Goal: Task Accomplishment & Management: Complete application form

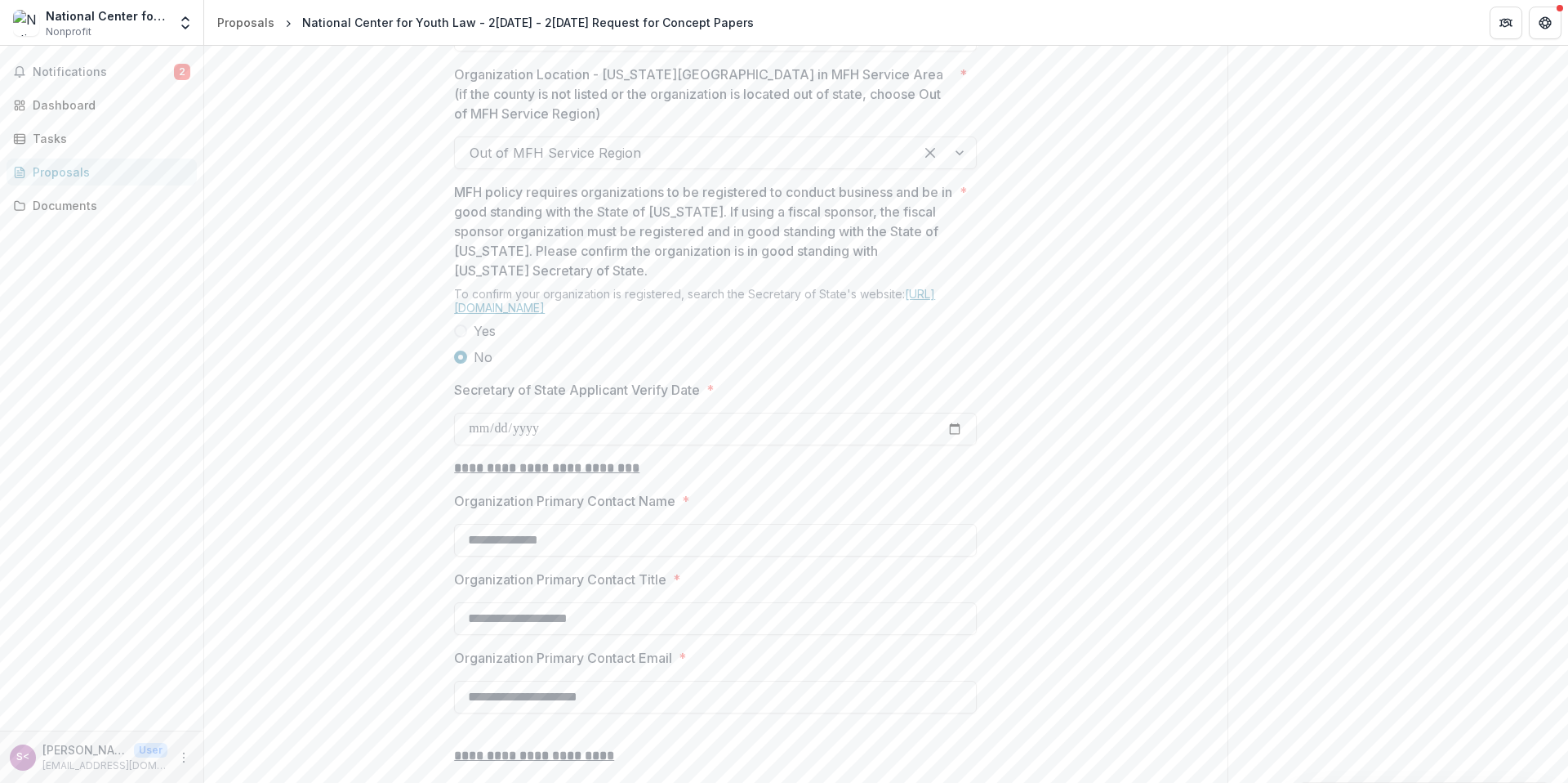
scroll to position [1367, 0]
click at [474, 334] on span "Yes" at bounding box center [485, 324] width 22 height 19
click at [465, 360] on label "No" at bounding box center [715, 350] width 523 height 19
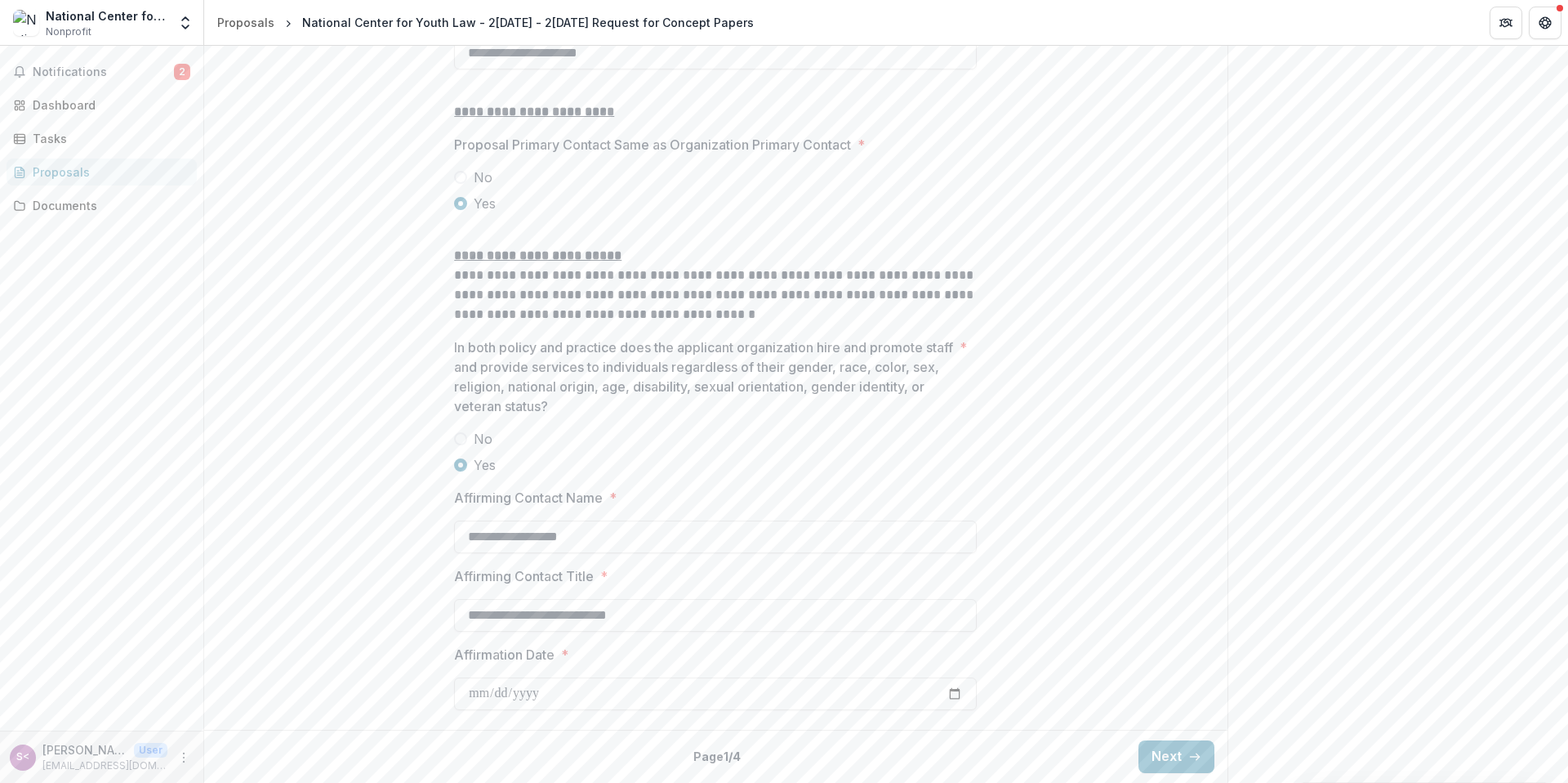
scroll to position [2129, 0]
click at [1158, 747] on button "Next" at bounding box center [1177, 757] width 76 height 33
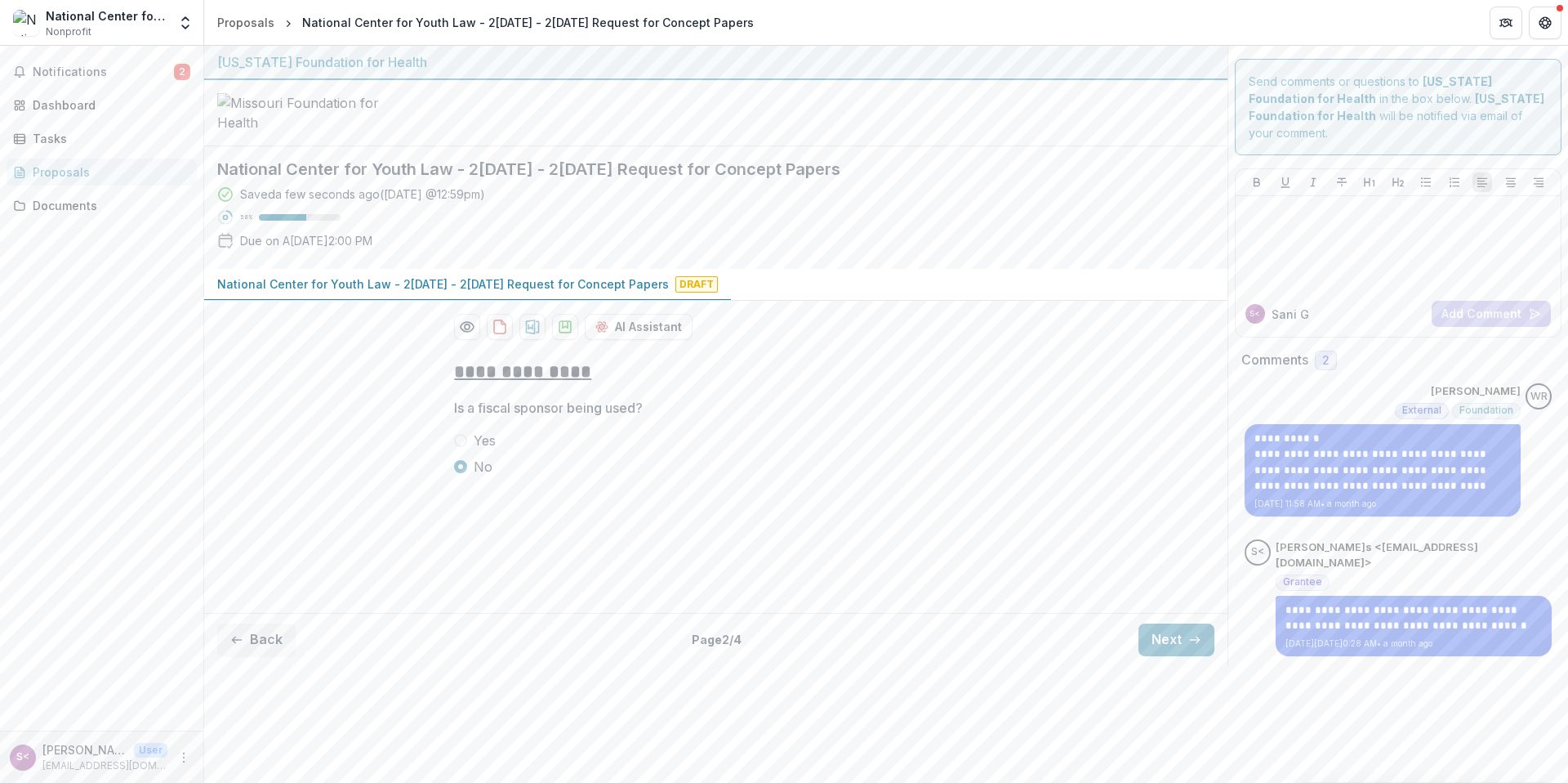
scroll to position [0, 0]
click at [1180, 638] on button "Next" at bounding box center [1177, 640] width 76 height 33
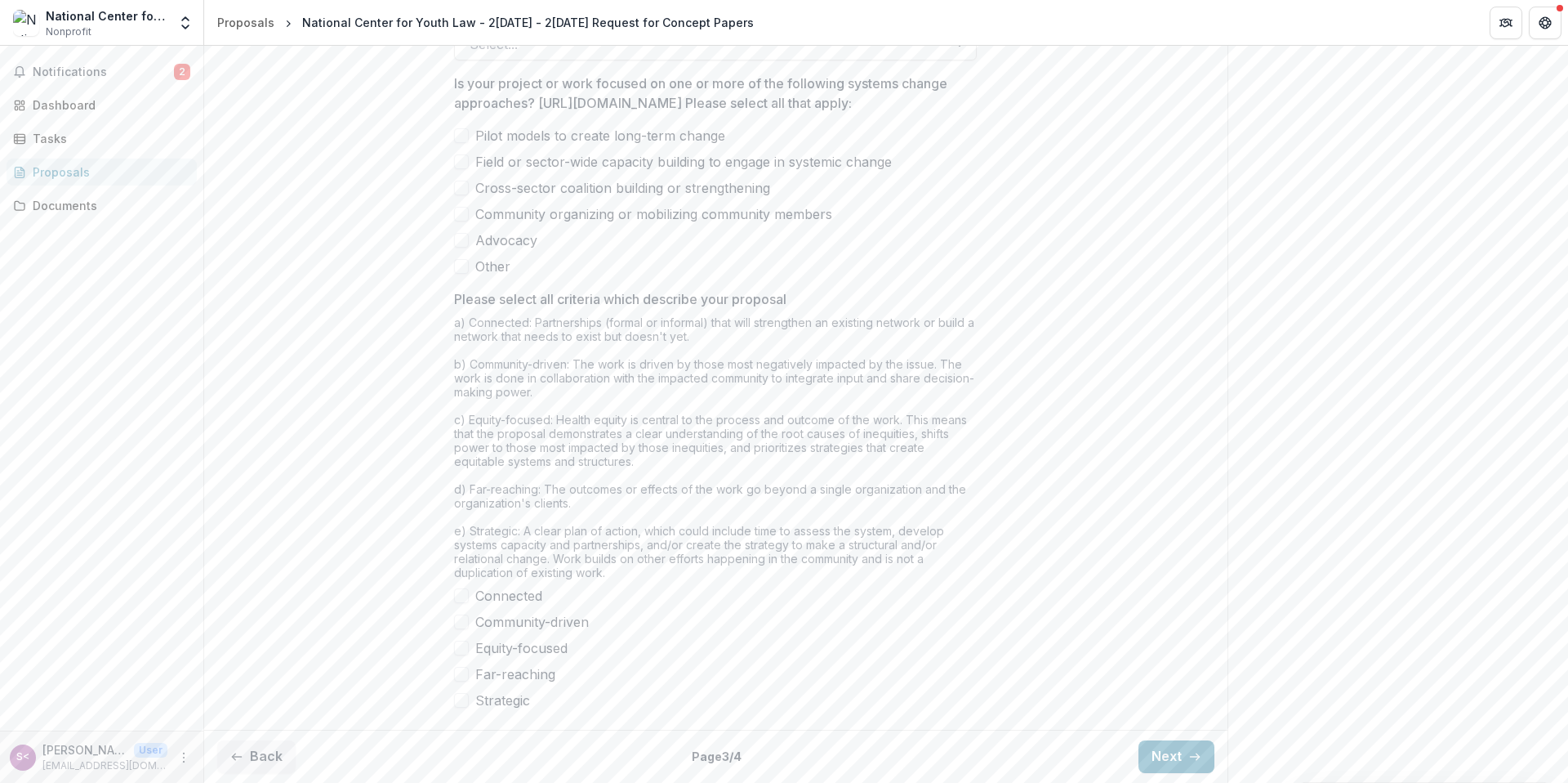
scroll to position [1227, 0]
click at [278, 754] on button "Back" at bounding box center [256, 757] width 79 height 33
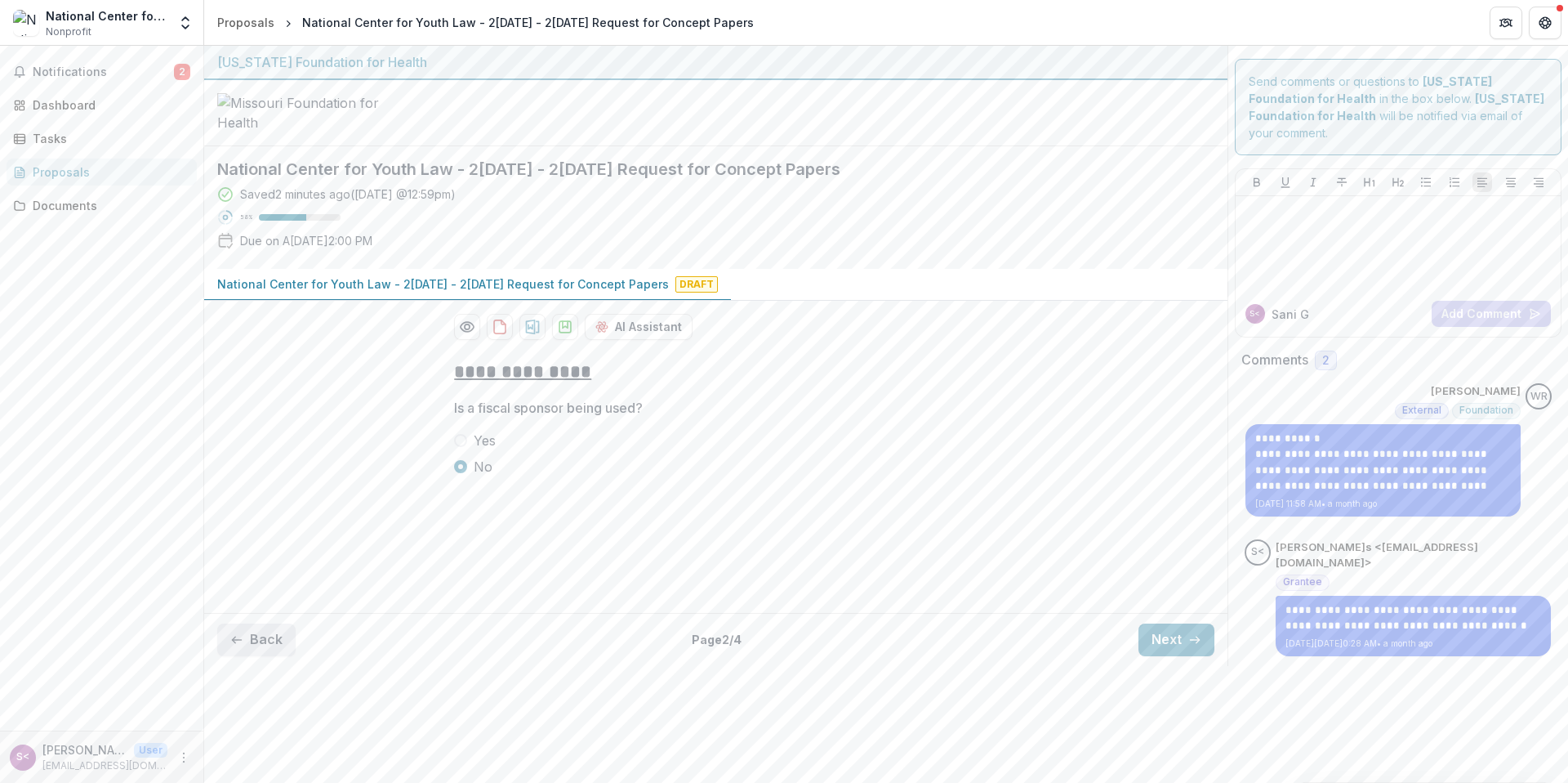
scroll to position [0, 0]
click at [247, 656] on button "Back" at bounding box center [256, 640] width 79 height 33
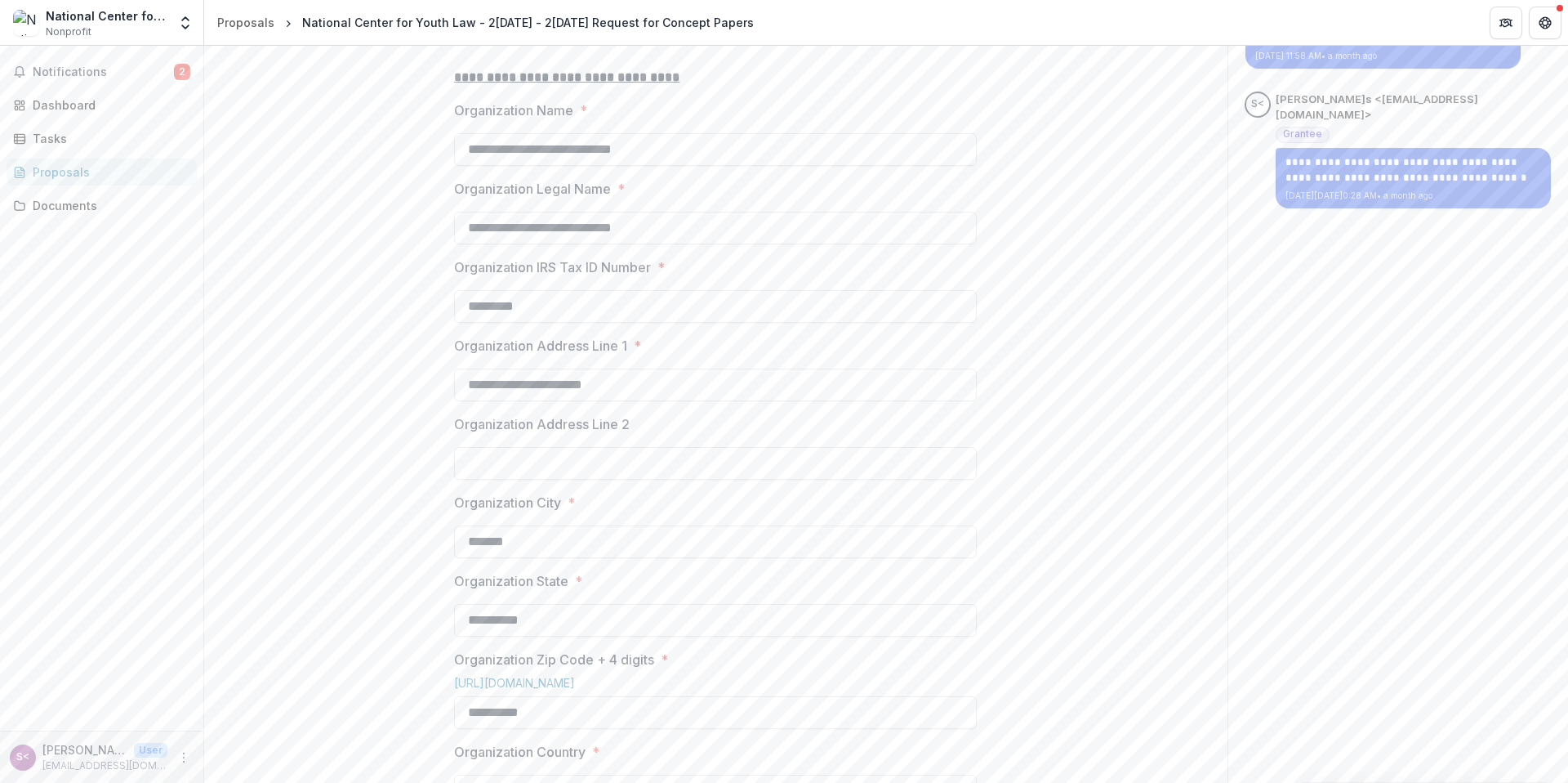
scroll to position [475, 0]
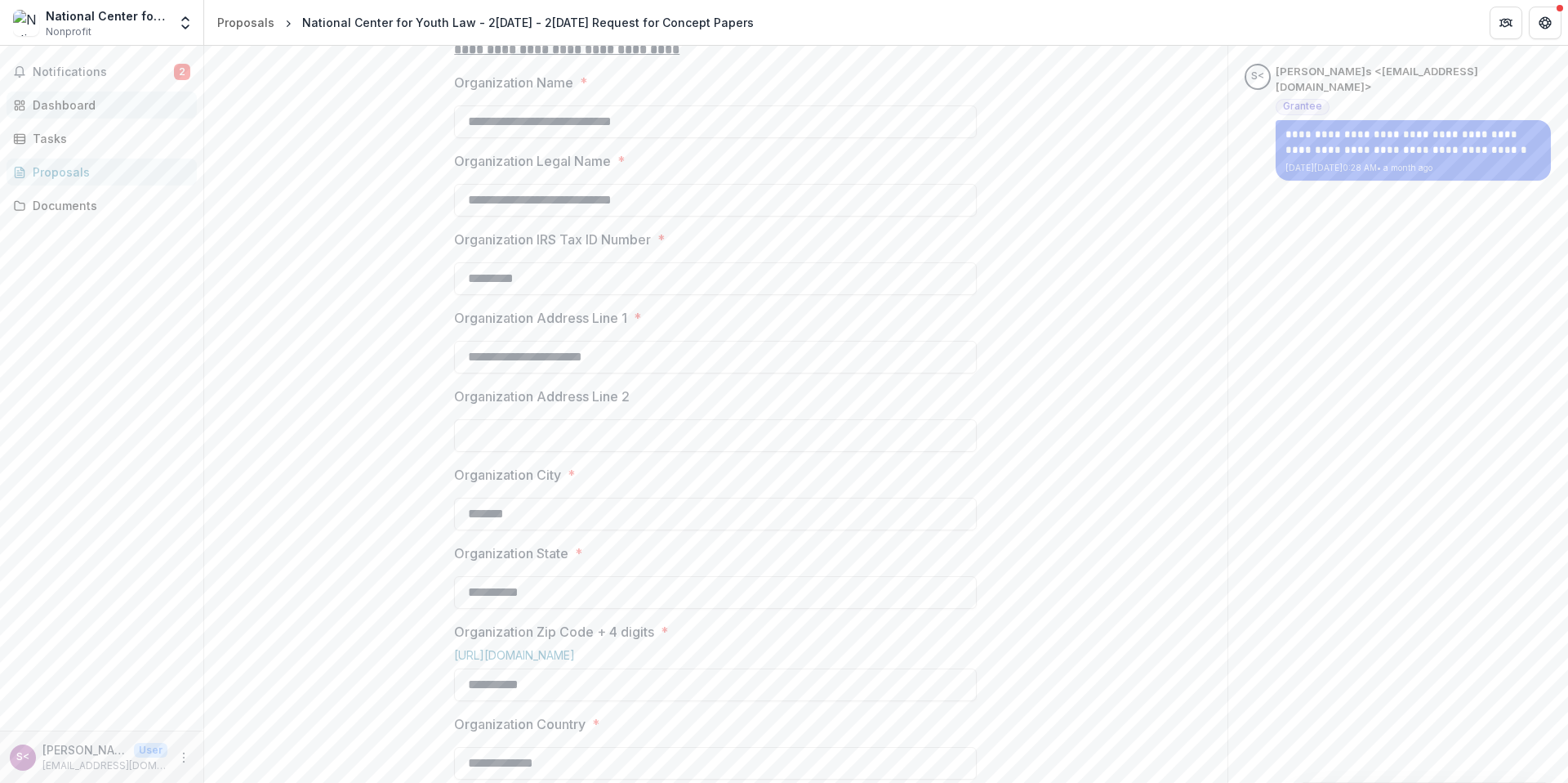
click at [76, 100] on div "Dashboard" at bounding box center [108, 105] width 151 height 17
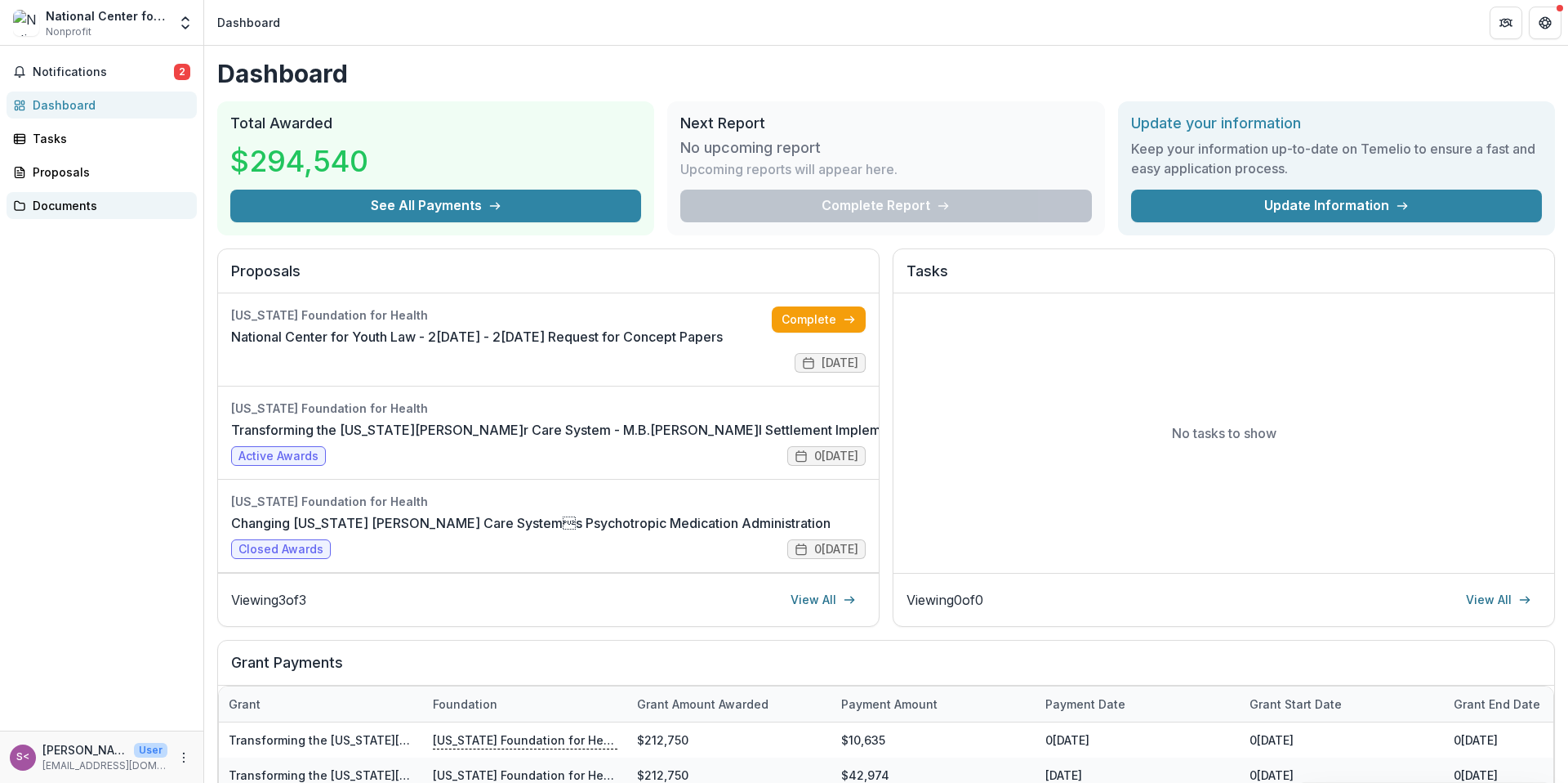
click at [95, 205] on div "Documents" at bounding box center [108, 205] width 151 height 17
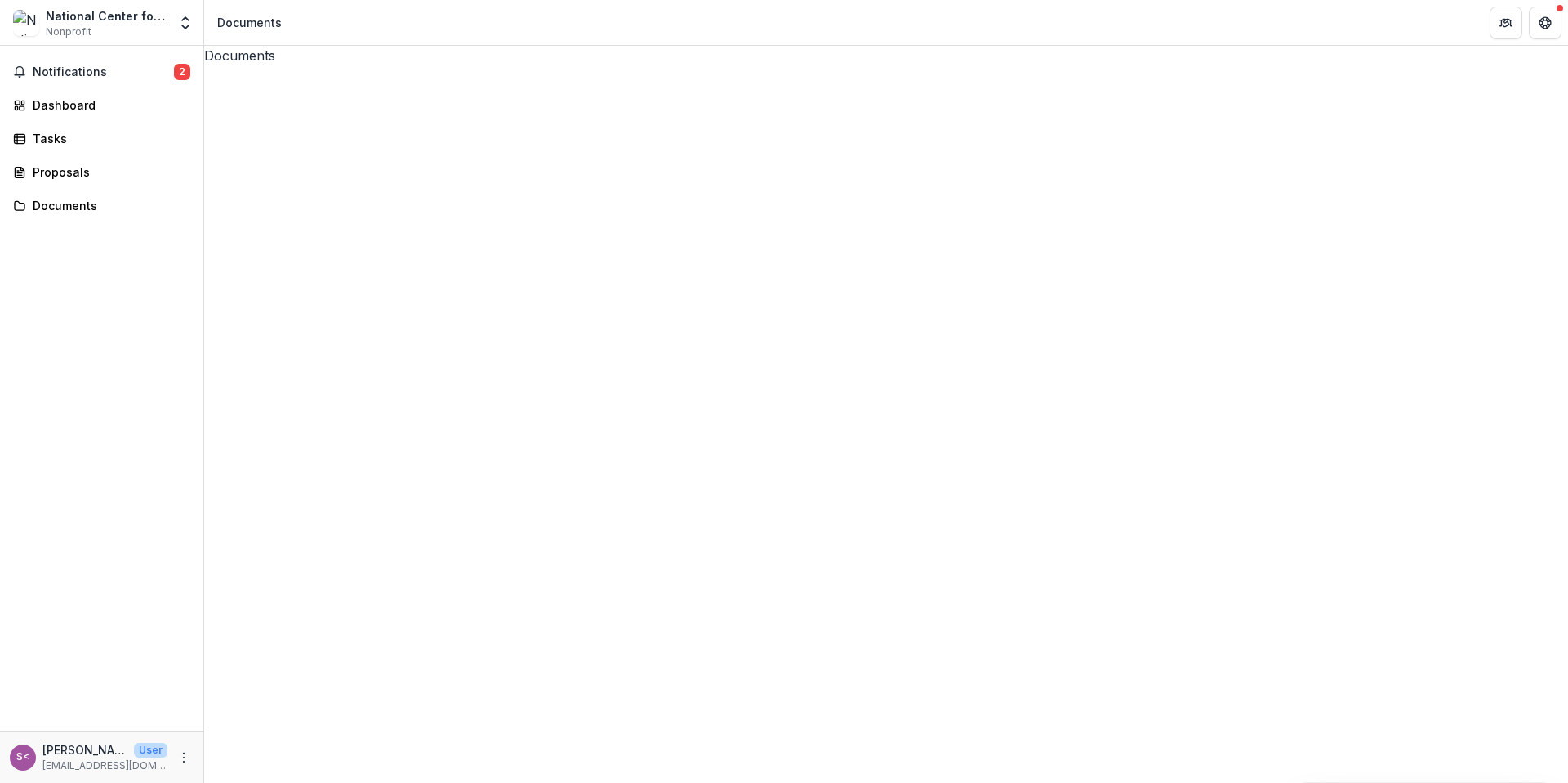
click at [100, 9] on div "National Center for Youth Law" at bounding box center [107, 16] width 122 height 17
click at [182, 12] on button "Open entity switcher" at bounding box center [185, 23] width 23 height 33
click at [101, 91] on link "Settings" at bounding box center [102, 91] width 196 height 27
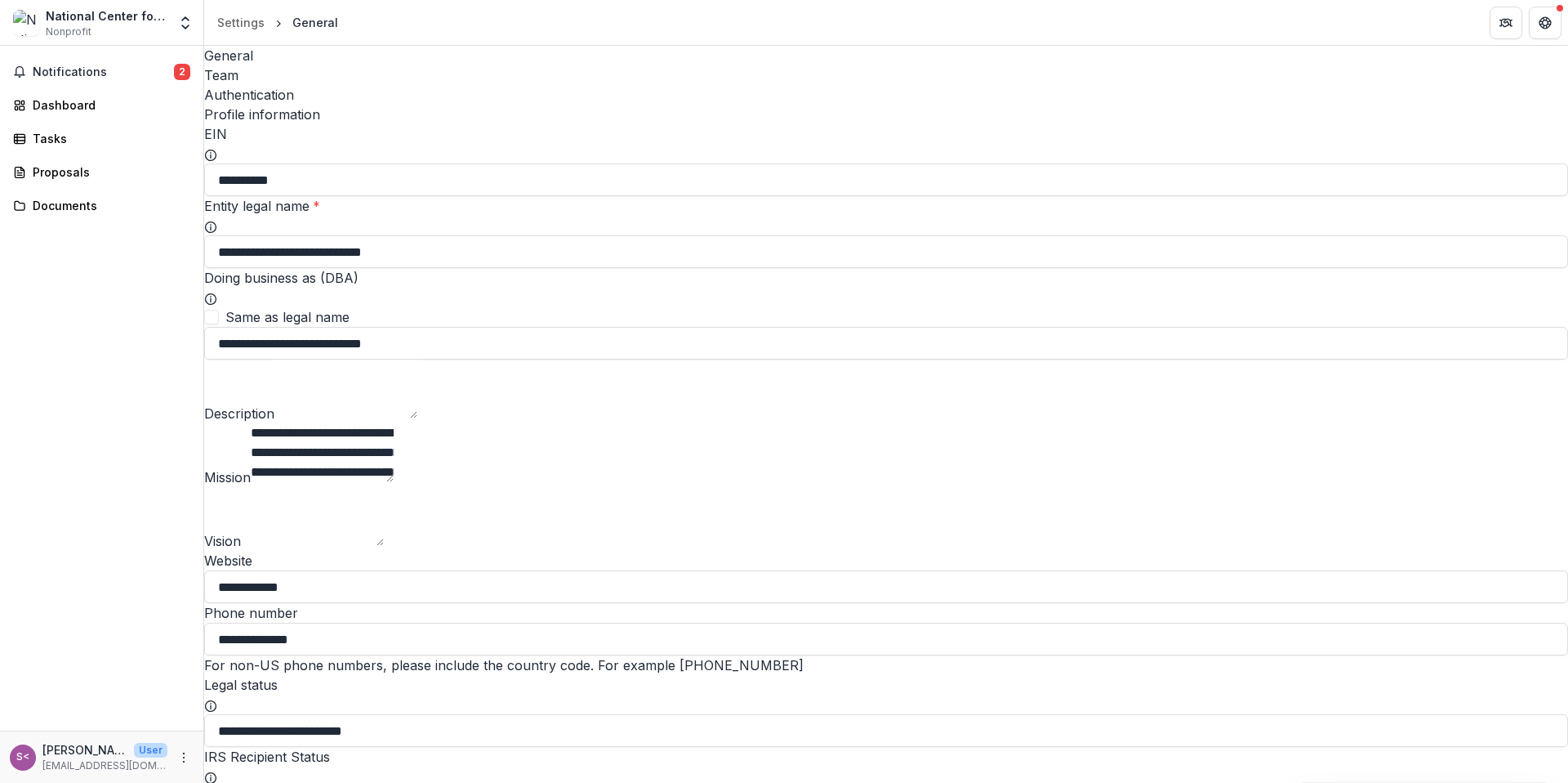
click at [408, 387] on textarea "Description" at bounding box center [346, 388] width 143 height 58
paste textarea "**********"
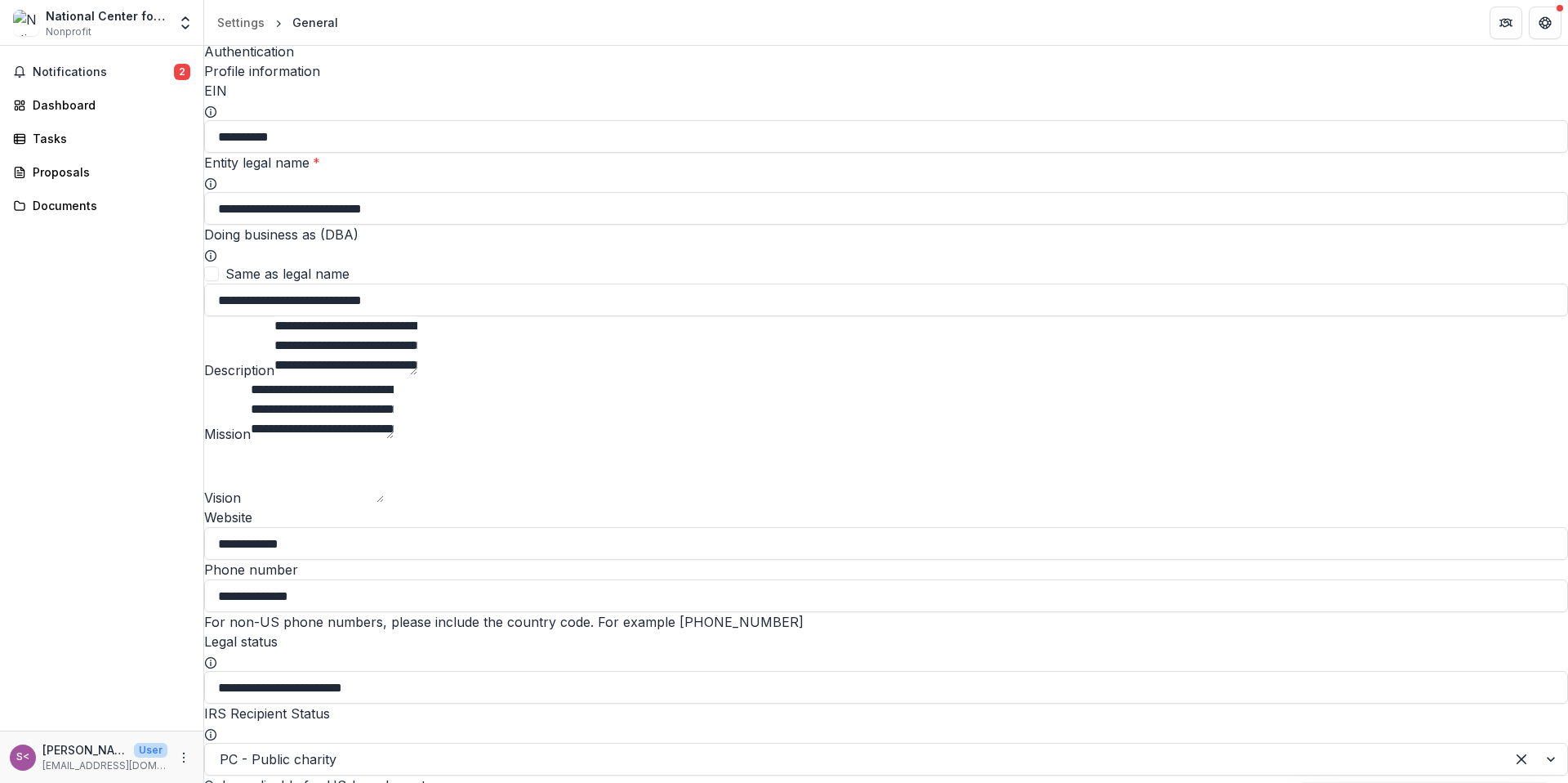
type textarea "**********"
click at [394, 439] on textarea "**********" at bounding box center [322, 408] width 143 height 58
paste textarea "**********"
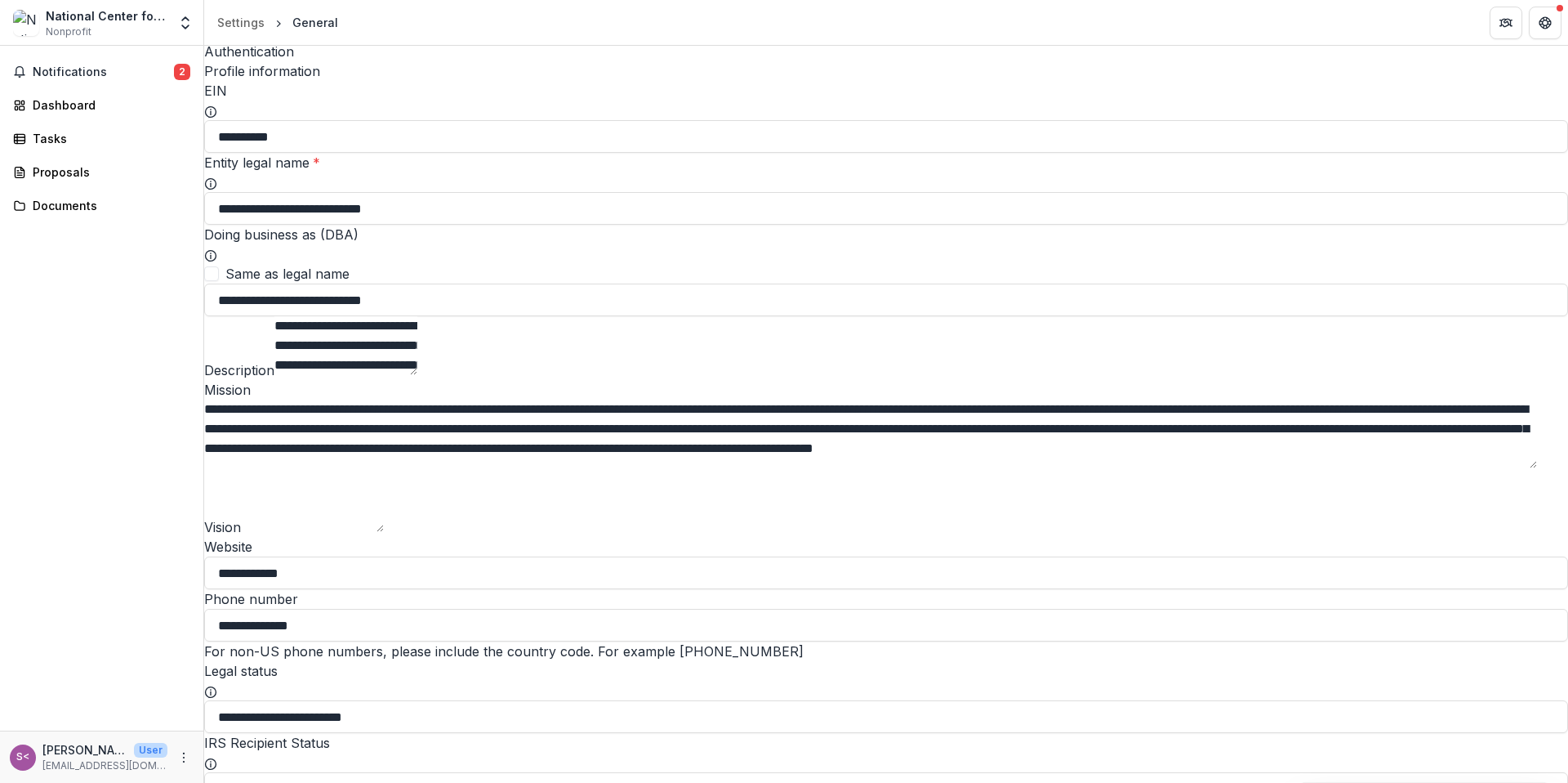
type textarea "**********"
click at [297, 532] on textarea "Vision" at bounding box center [312, 502] width 143 height 58
paste textarea "**********"
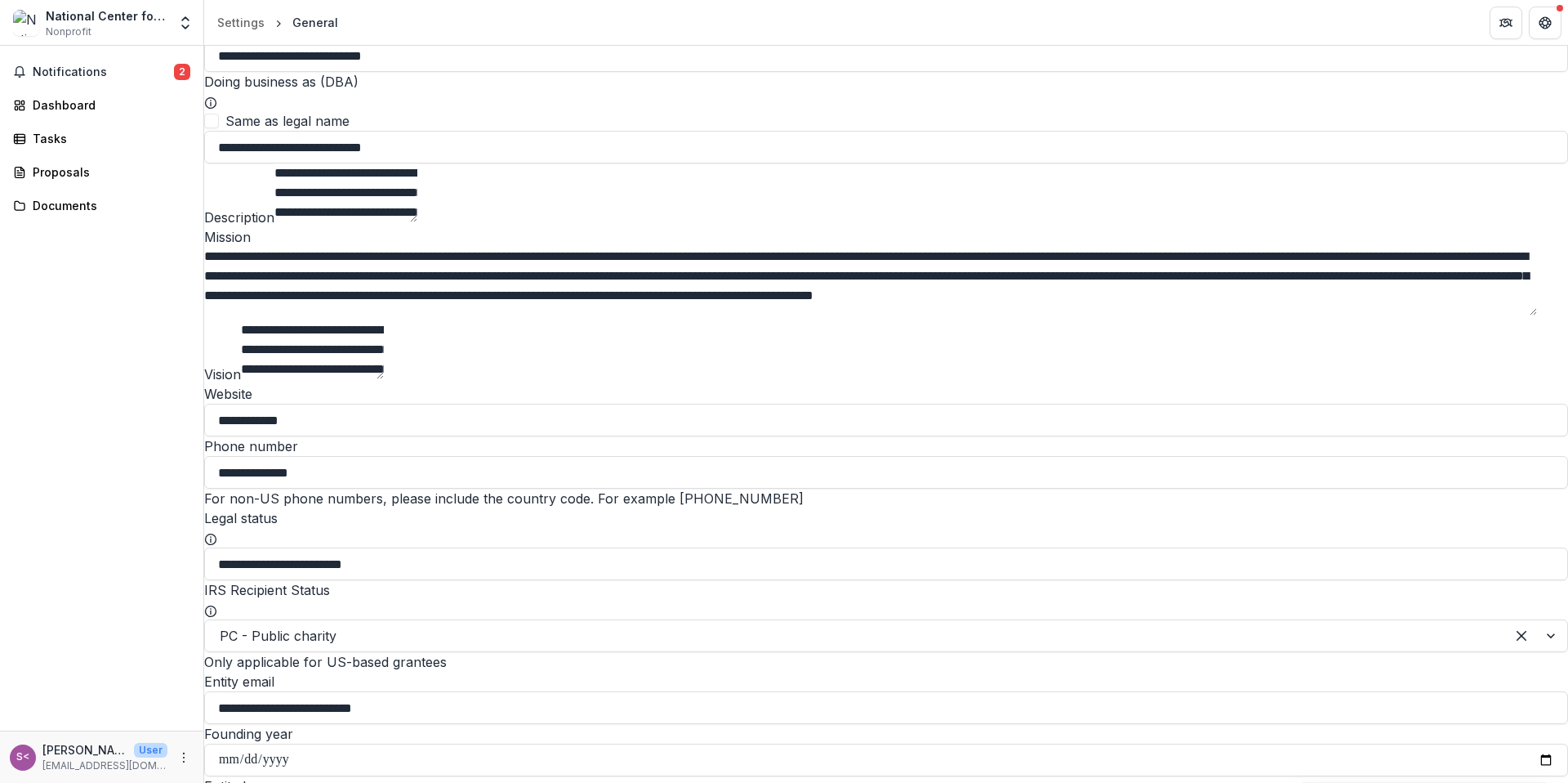
scroll to position [232, 0]
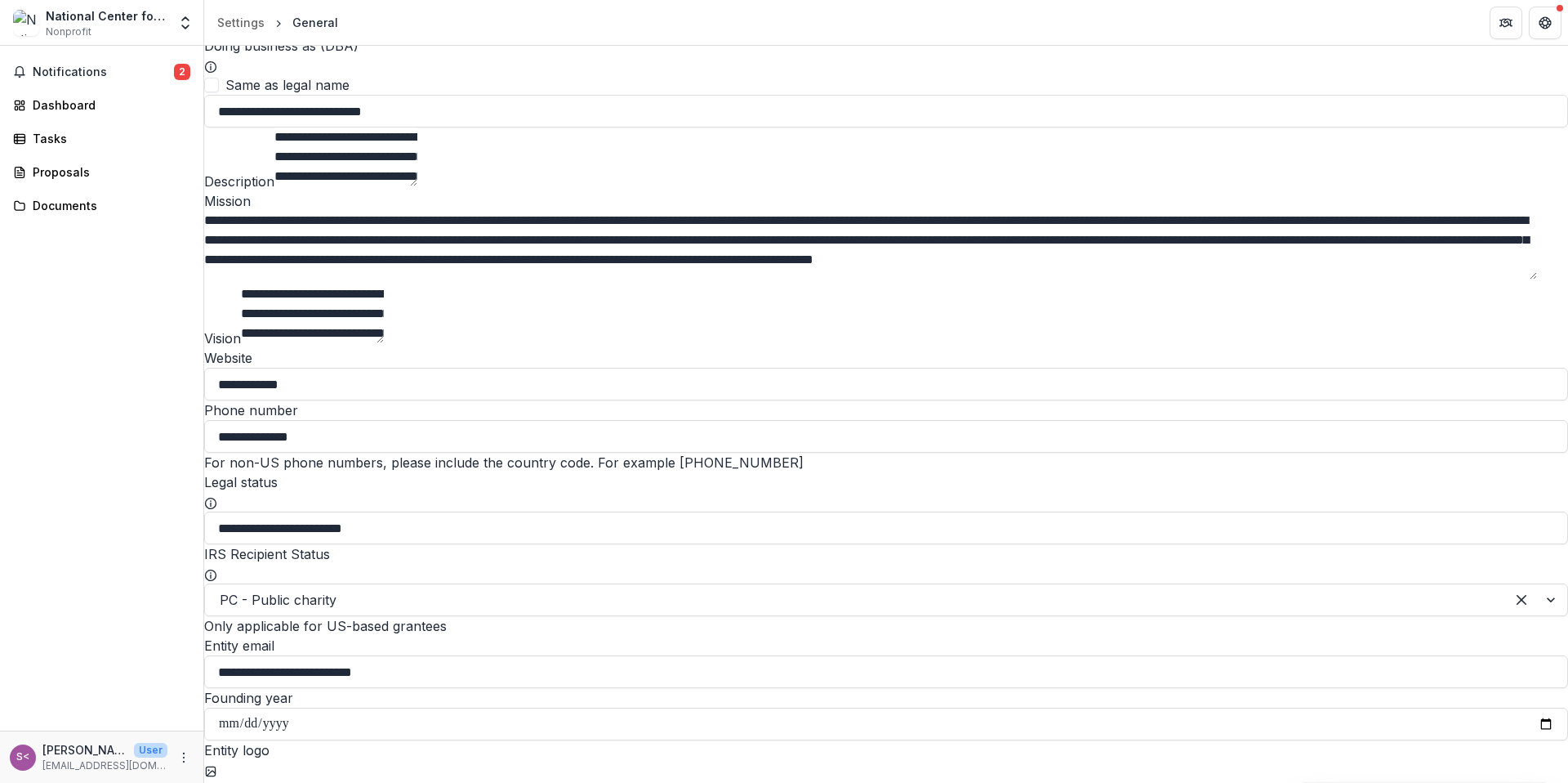
type textarea "**********"
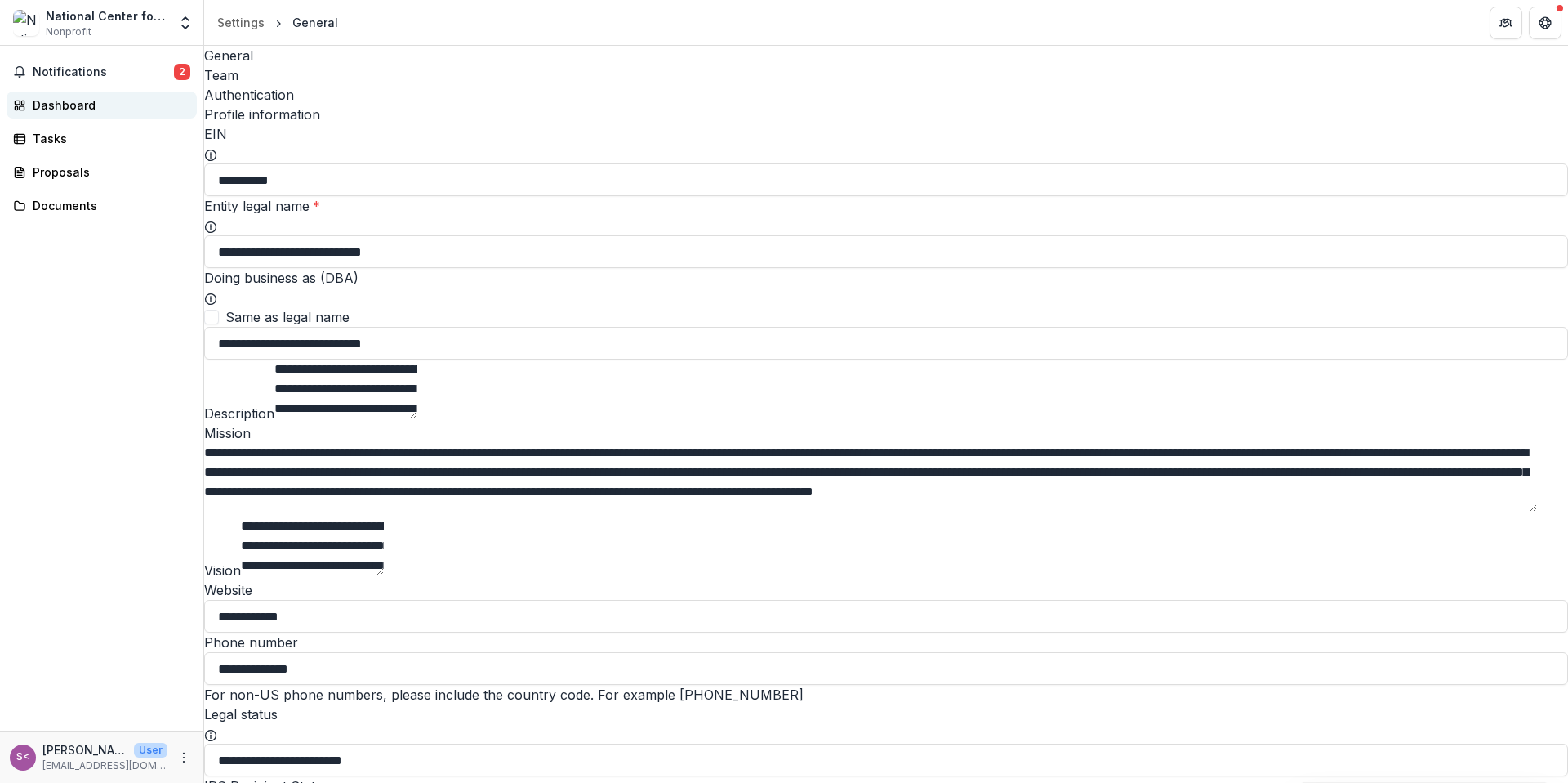
click at [75, 108] on div "Dashboard" at bounding box center [108, 105] width 151 height 17
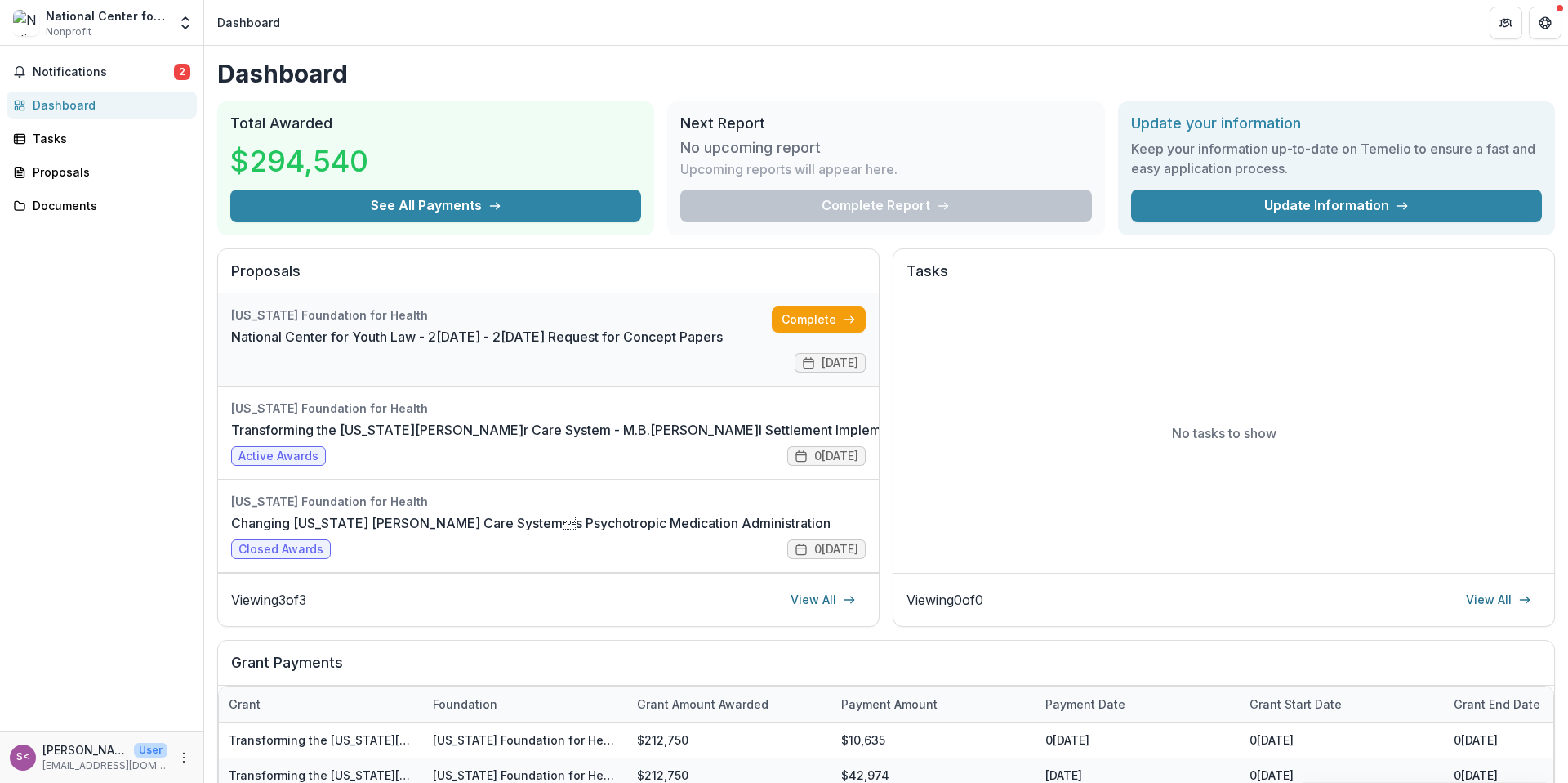
click at [360, 337] on link "National Center for Youth Law - 2[DATE] - 2[DATE] Request for Concept Papers" at bounding box center [477, 336] width 491 height 19
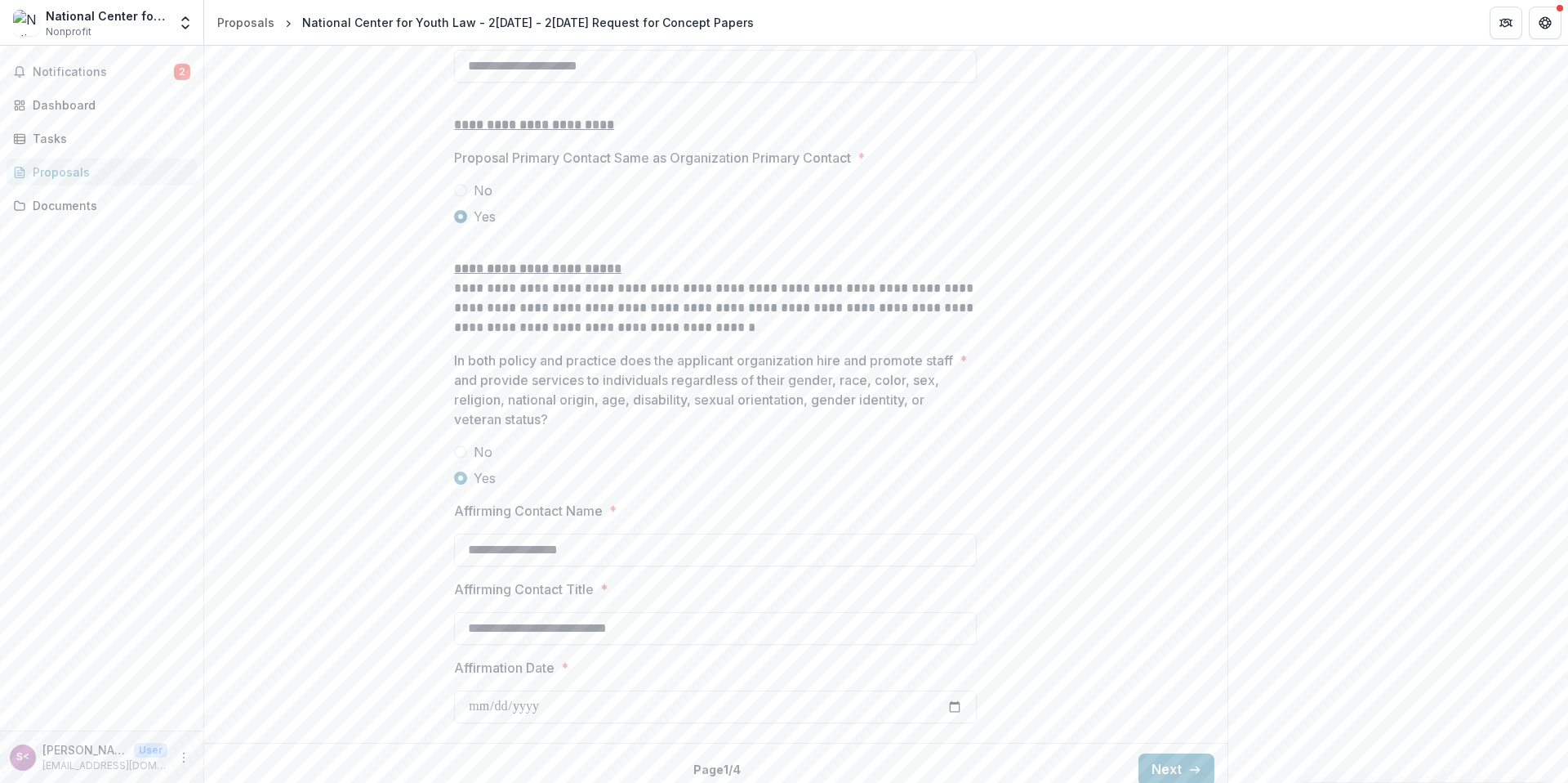
scroll to position [2129, 0]
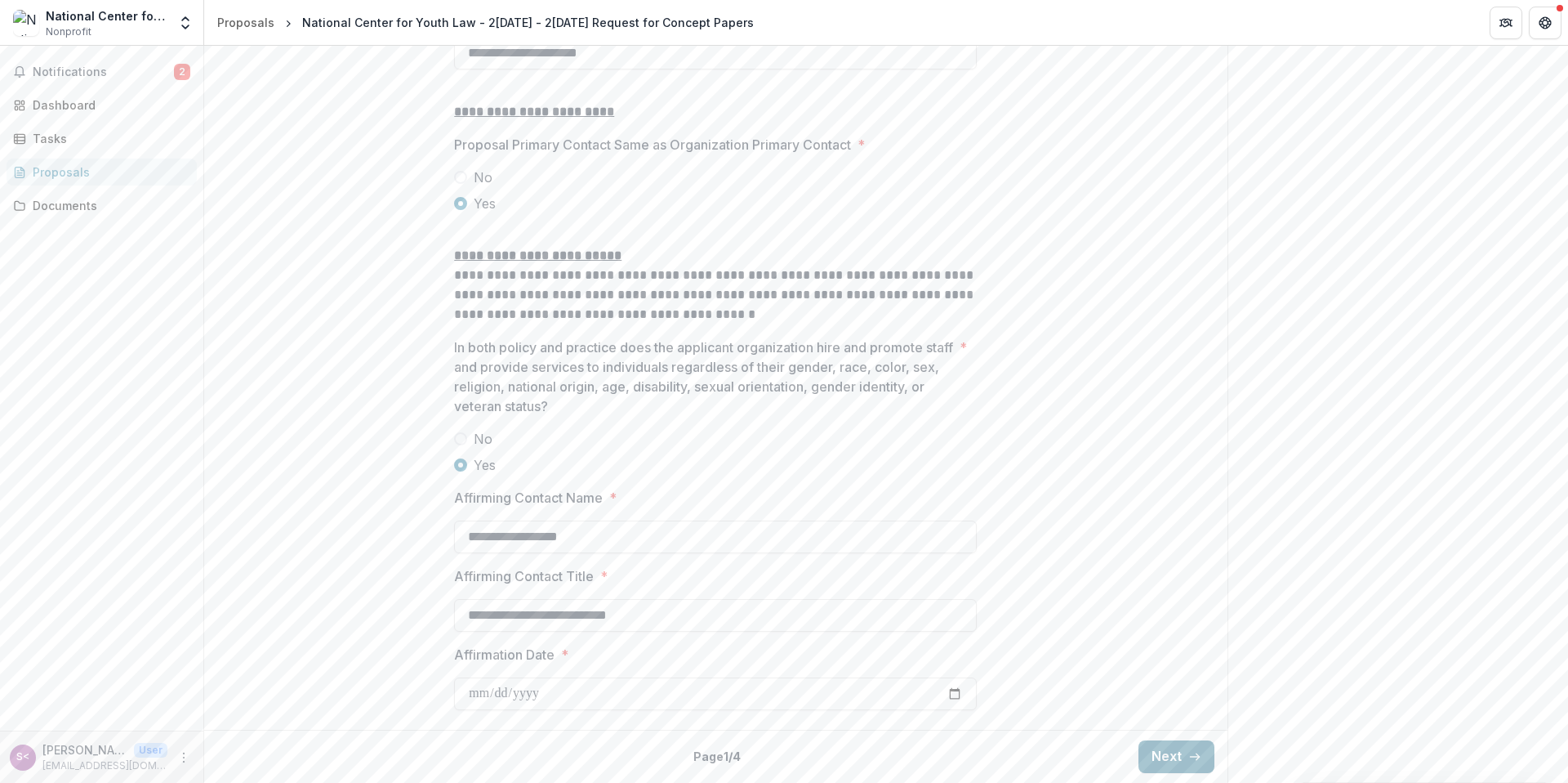
click at [1173, 758] on button "Next" at bounding box center [1177, 757] width 76 height 33
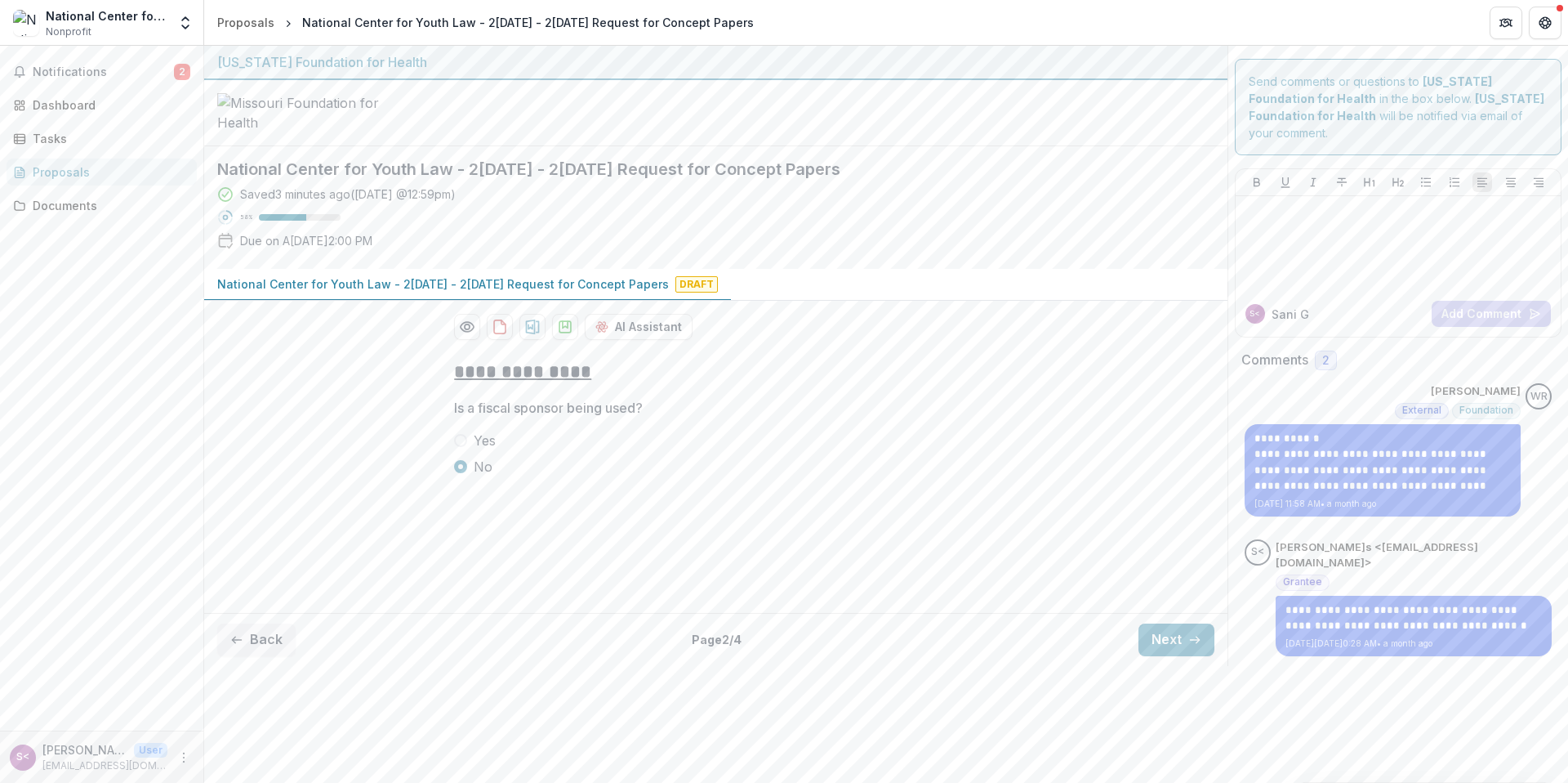
drag, startPoint x: 261, startPoint y: 647, endPoint x: 339, endPoint y: 624, distance: 81.3
click at [261, 647] on button "Back" at bounding box center [256, 640] width 79 height 33
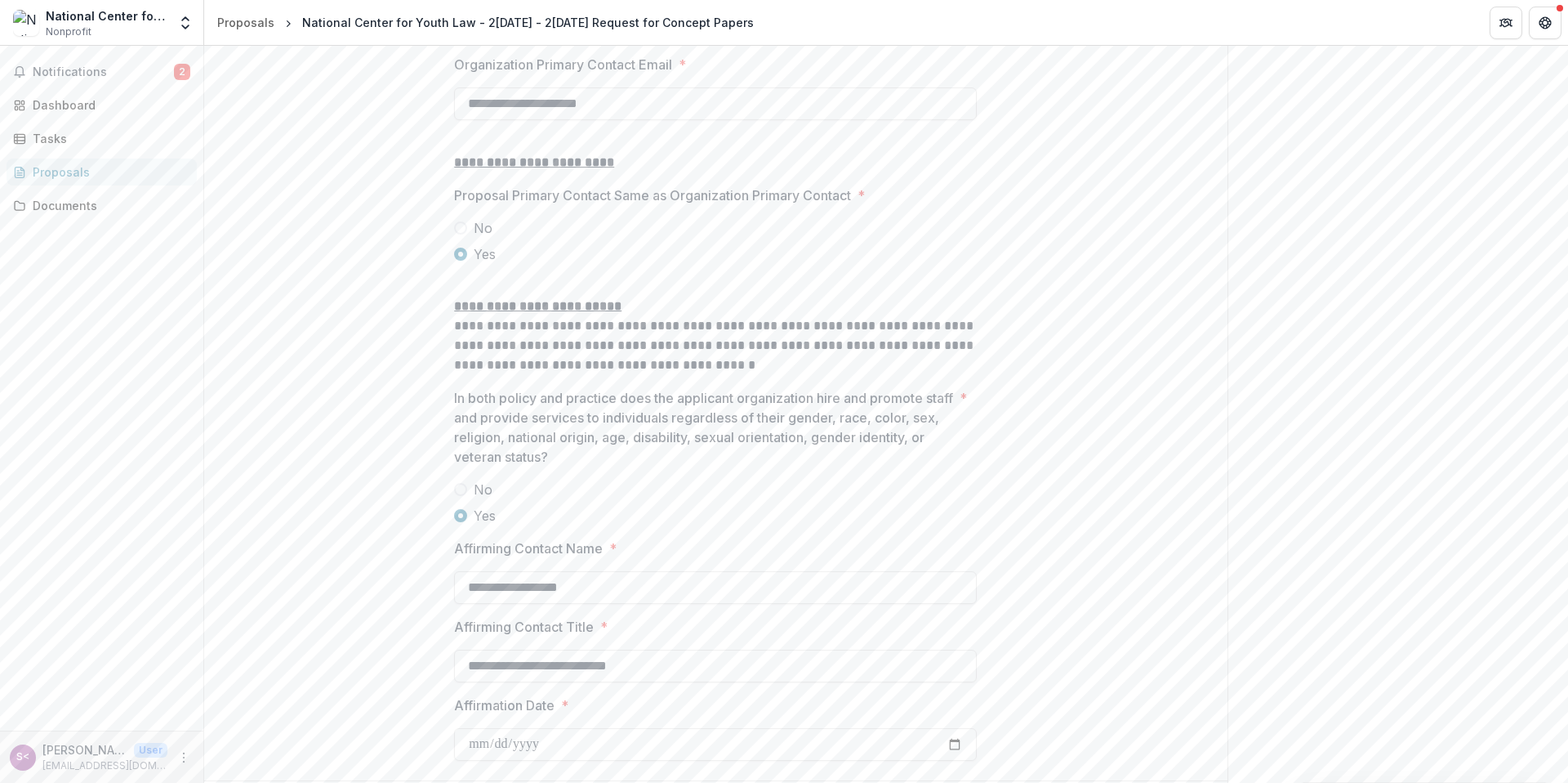
scroll to position [2129, 0]
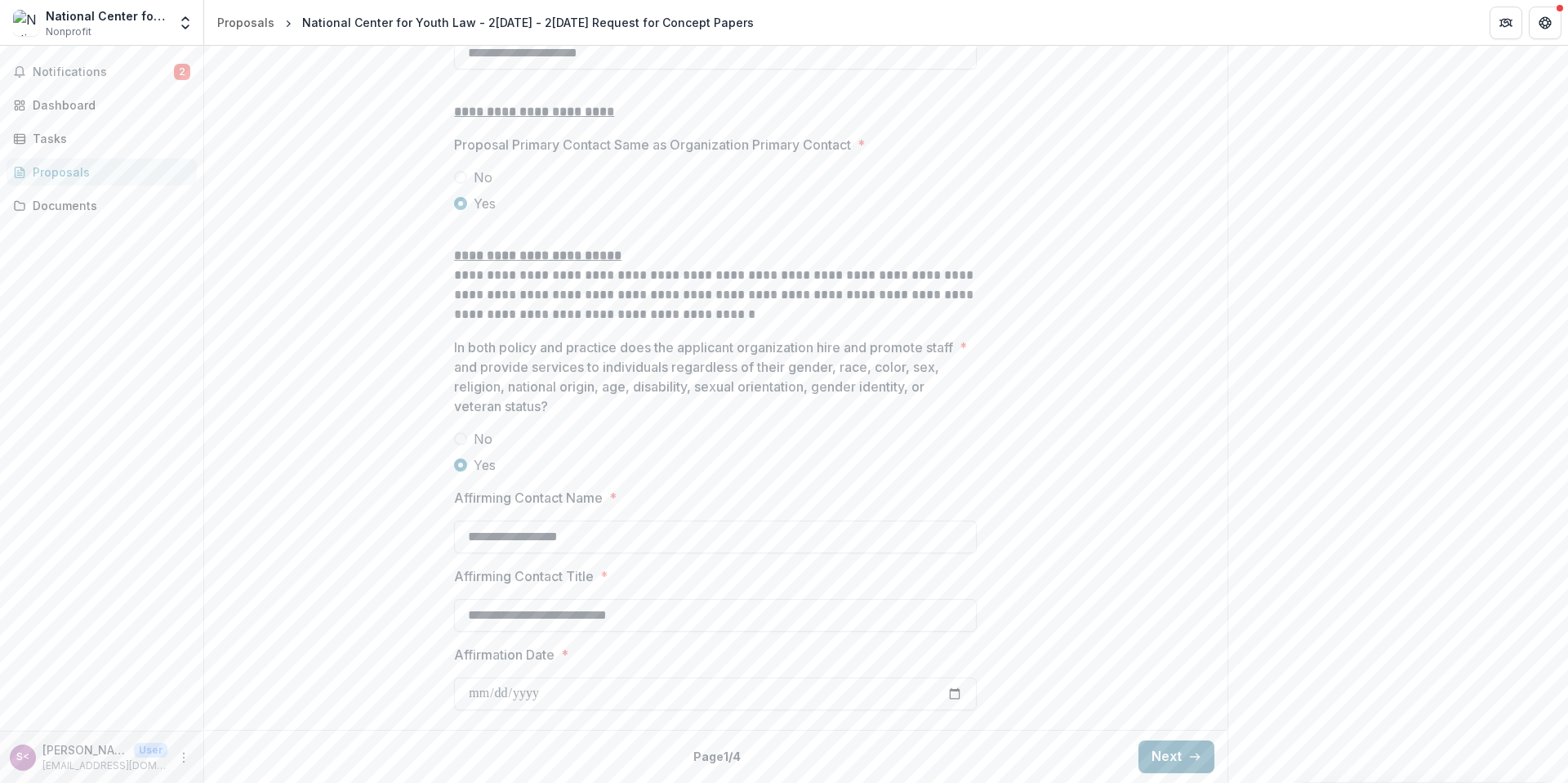
click at [1168, 757] on button "Next" at bounding box center [1177, 757] width 76 height 33
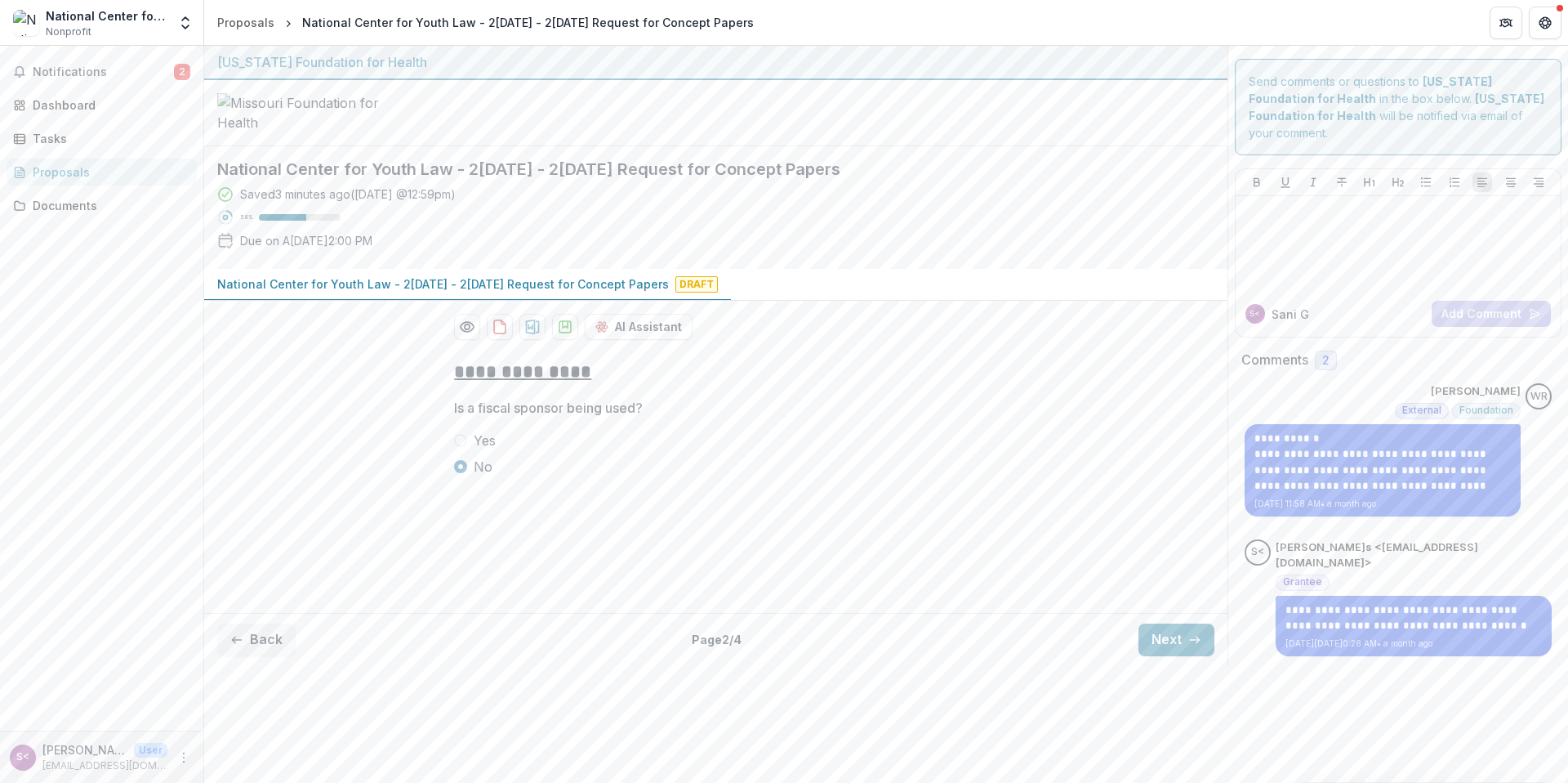
scroll to position [0, 0]
drag, startPoint x: 1183, startPoint y: 651, endPoint x: 1175, endPoint y: 648, distance: 8.5
click at [1183, 651] on button "Next" at bounding box center [1177, 640] width 76 height 33
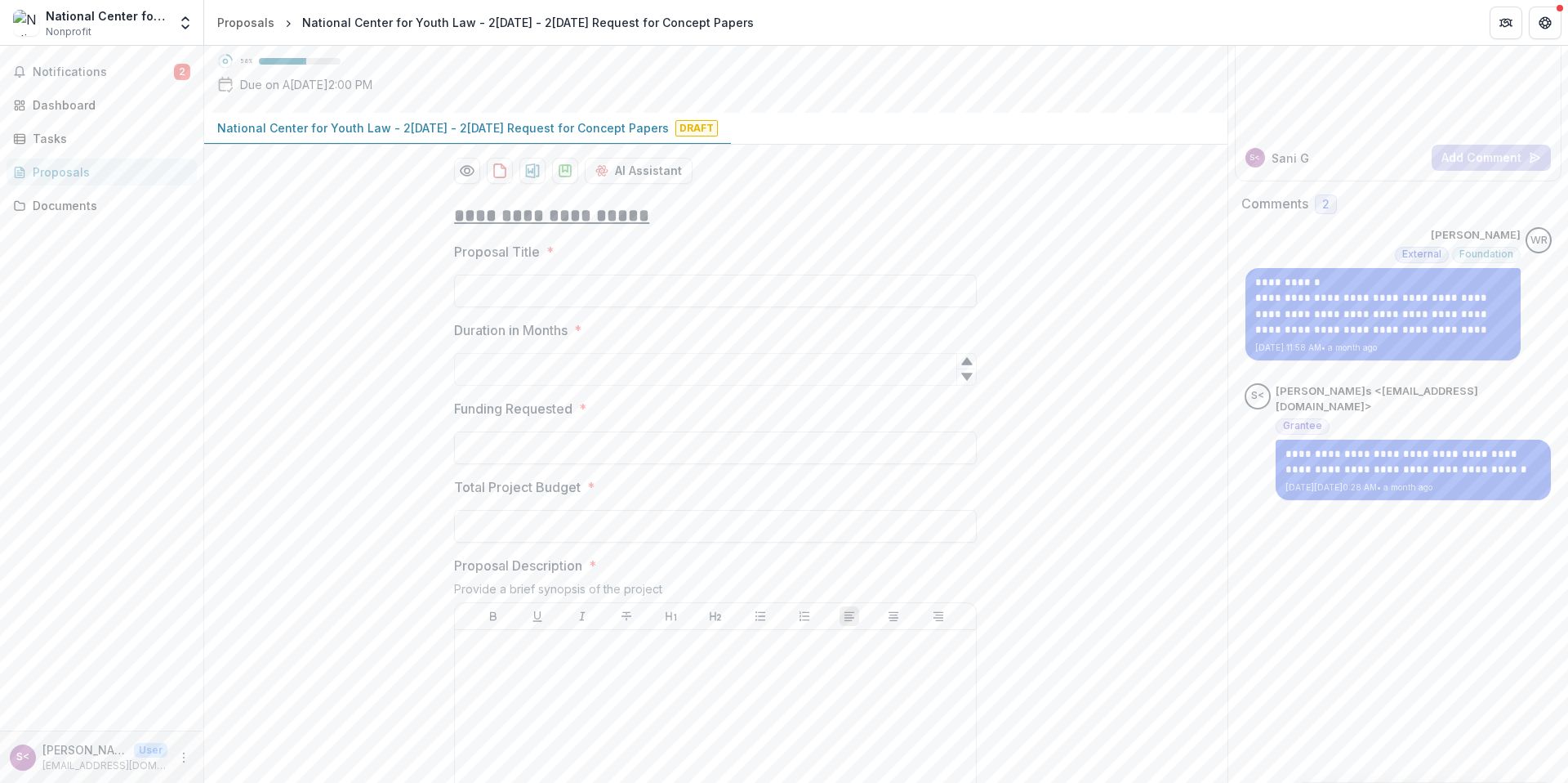
scroll to position [167, 0]
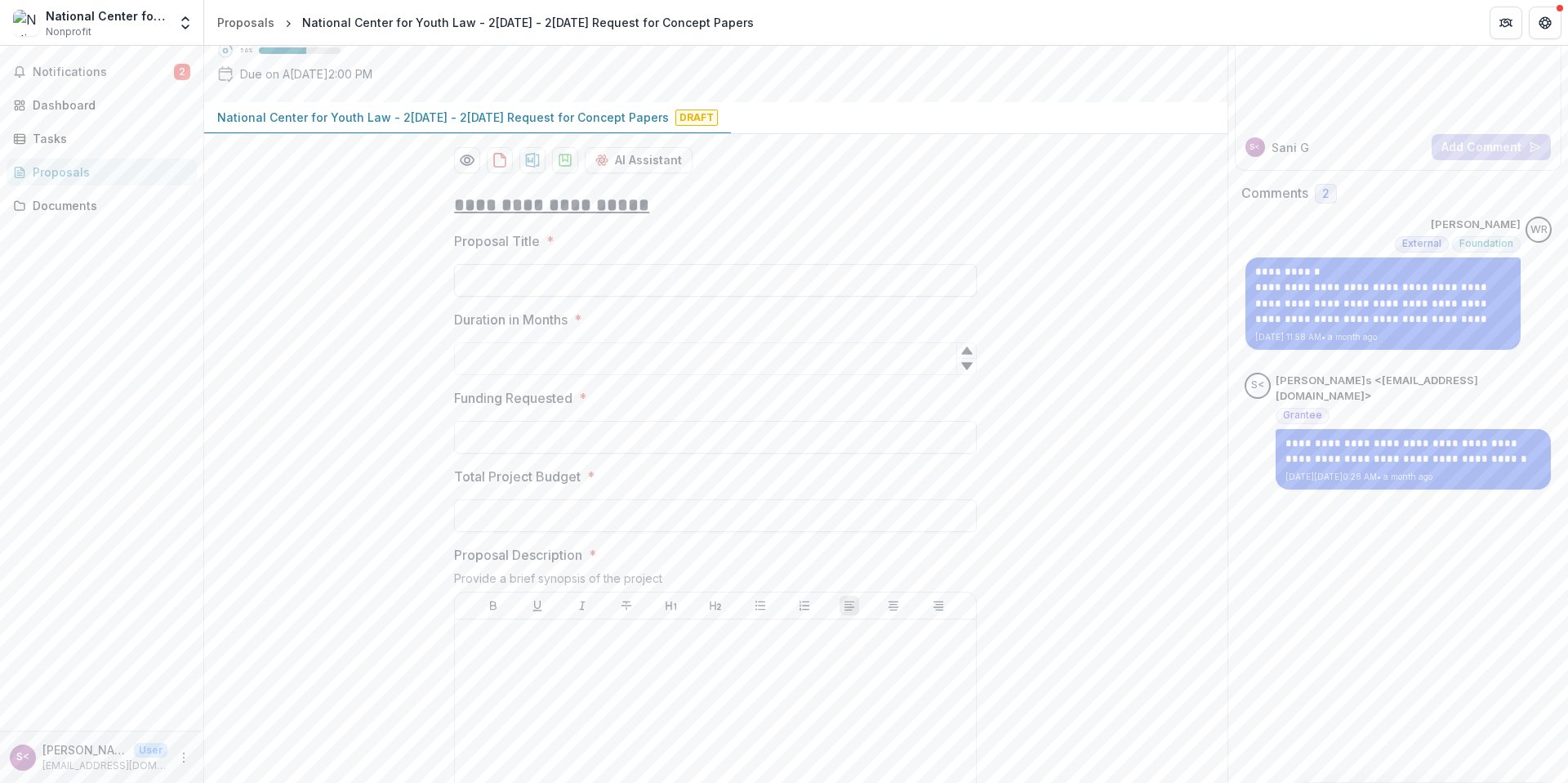
click at [531, 297] on input "Proposal Title *" at bounding box center [715, 280] width 523 height 33
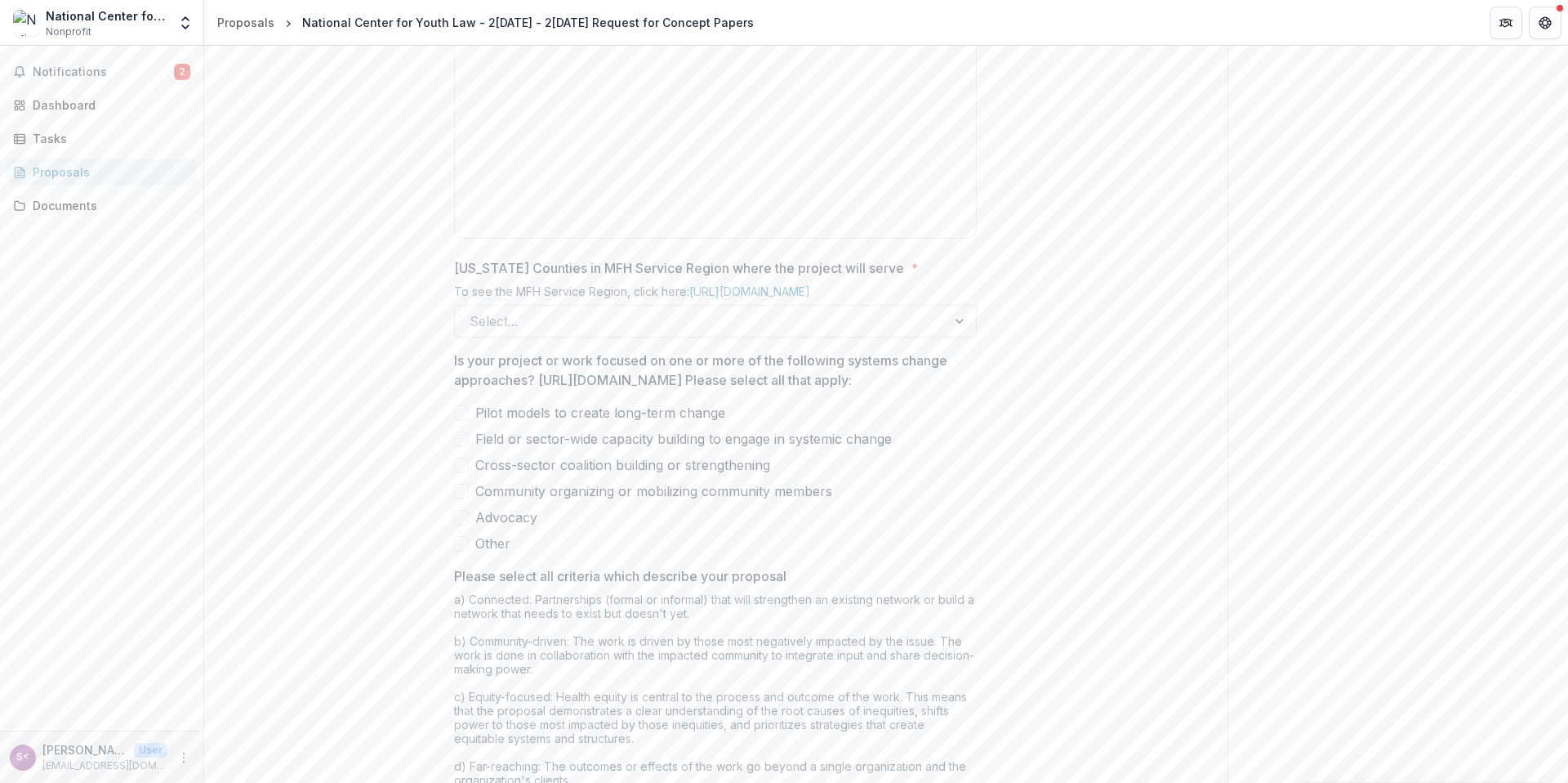
scroll to position [1227, 0]
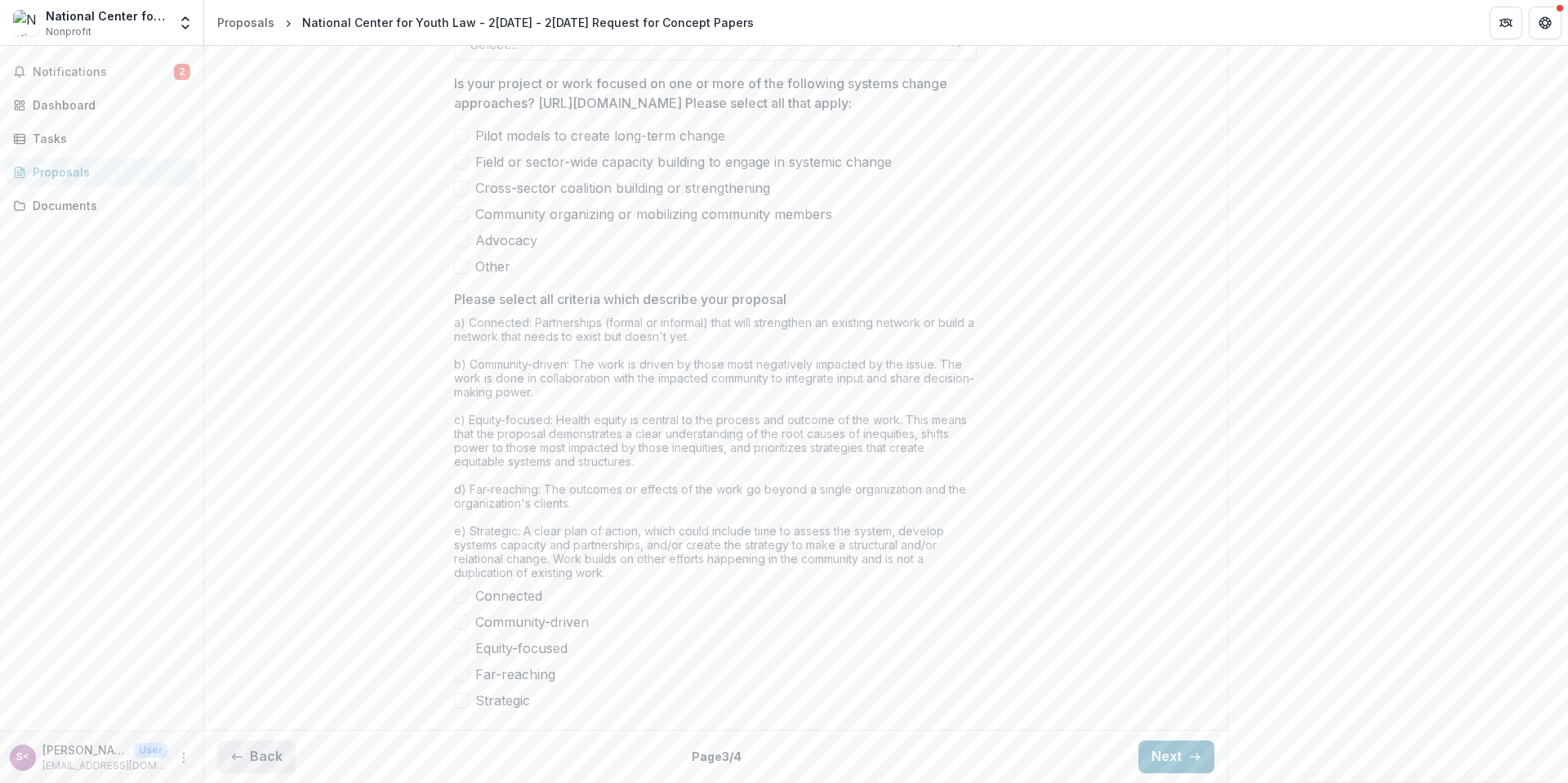
click at [275, 758] on button "Back" at bounding box center [256, 757] width 79 height 33
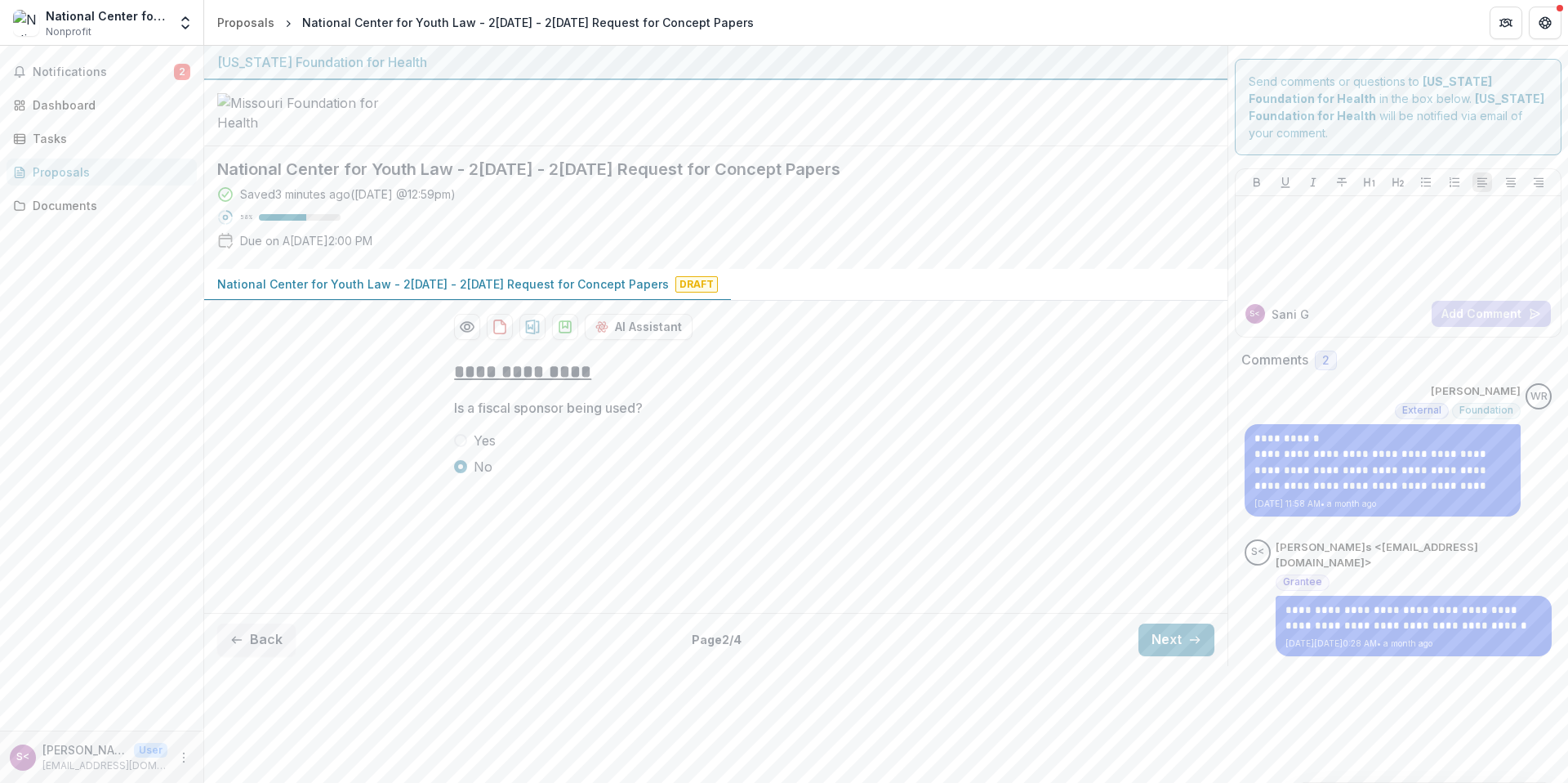
scroll to position [0, 0]
click at [275, 648] on button "Back" at bounding box center [256, 640] width 79 height 33
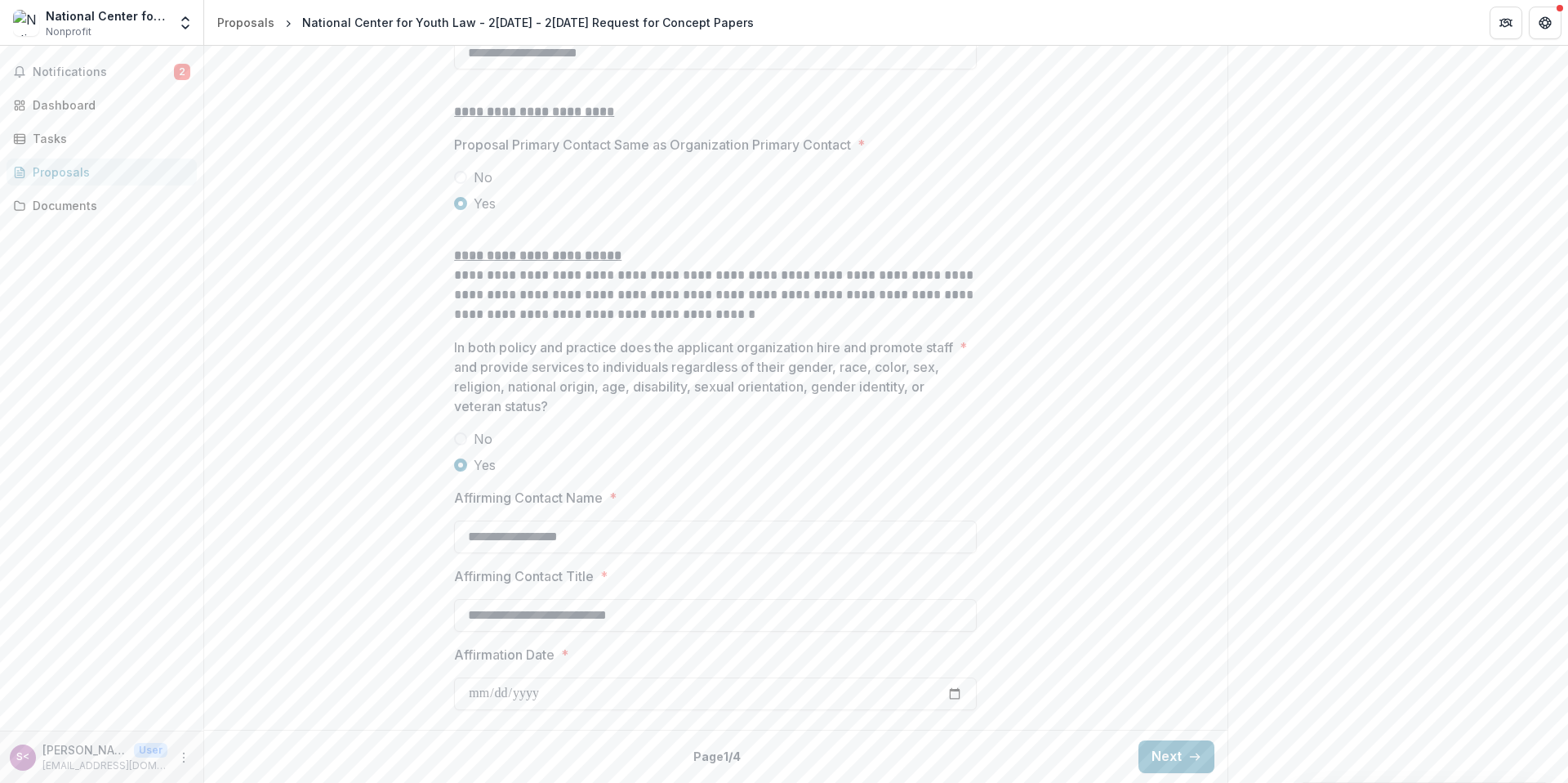
scroll to position [2129, 0]
click at [1168, 743] on button "Next" at bounding box center [1177, 757] width 76 height 33
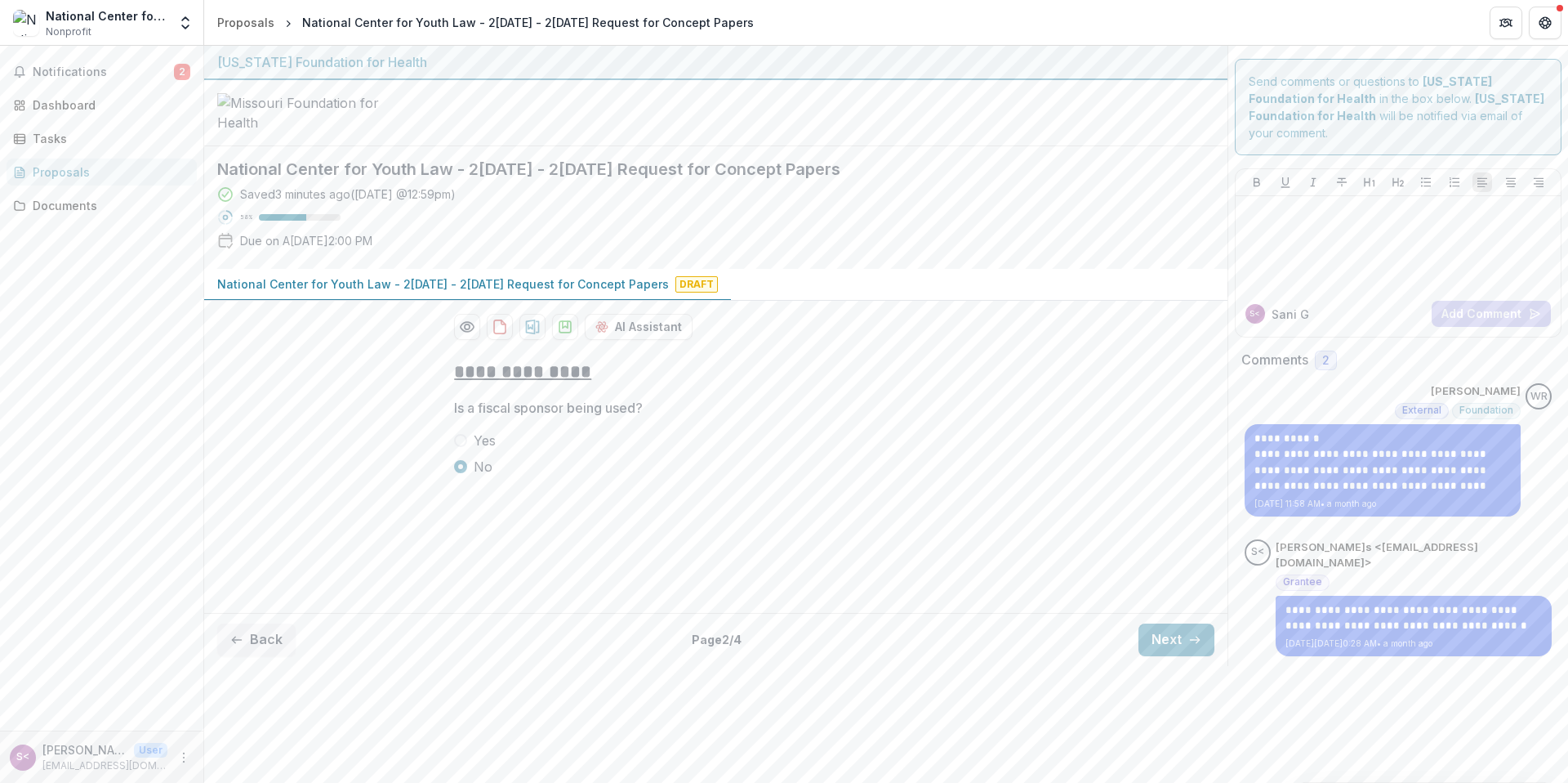
drag, startPoint x: 1159, startPoint y: 652, endPoint x: 1147, endPoint y: 646, distance: 13.4
click at [1159, 652] on button "Next" at bounding box center [1177, 640] width 76 height 33
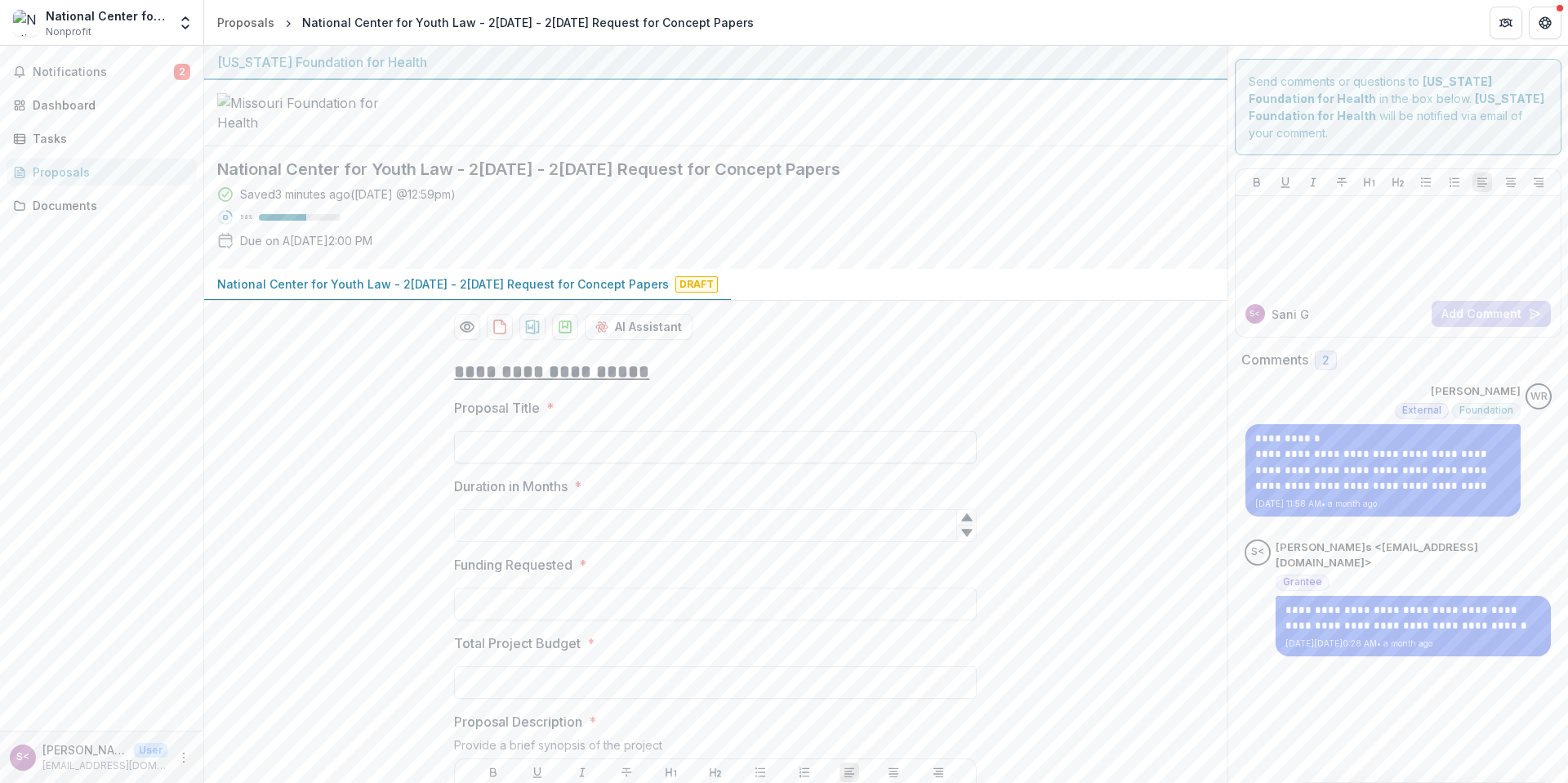
click at [607, 464] on input "Proposal Title *" at bounding box center [715, 447] width 523 height 33
paste input "**********"
type input "**********"
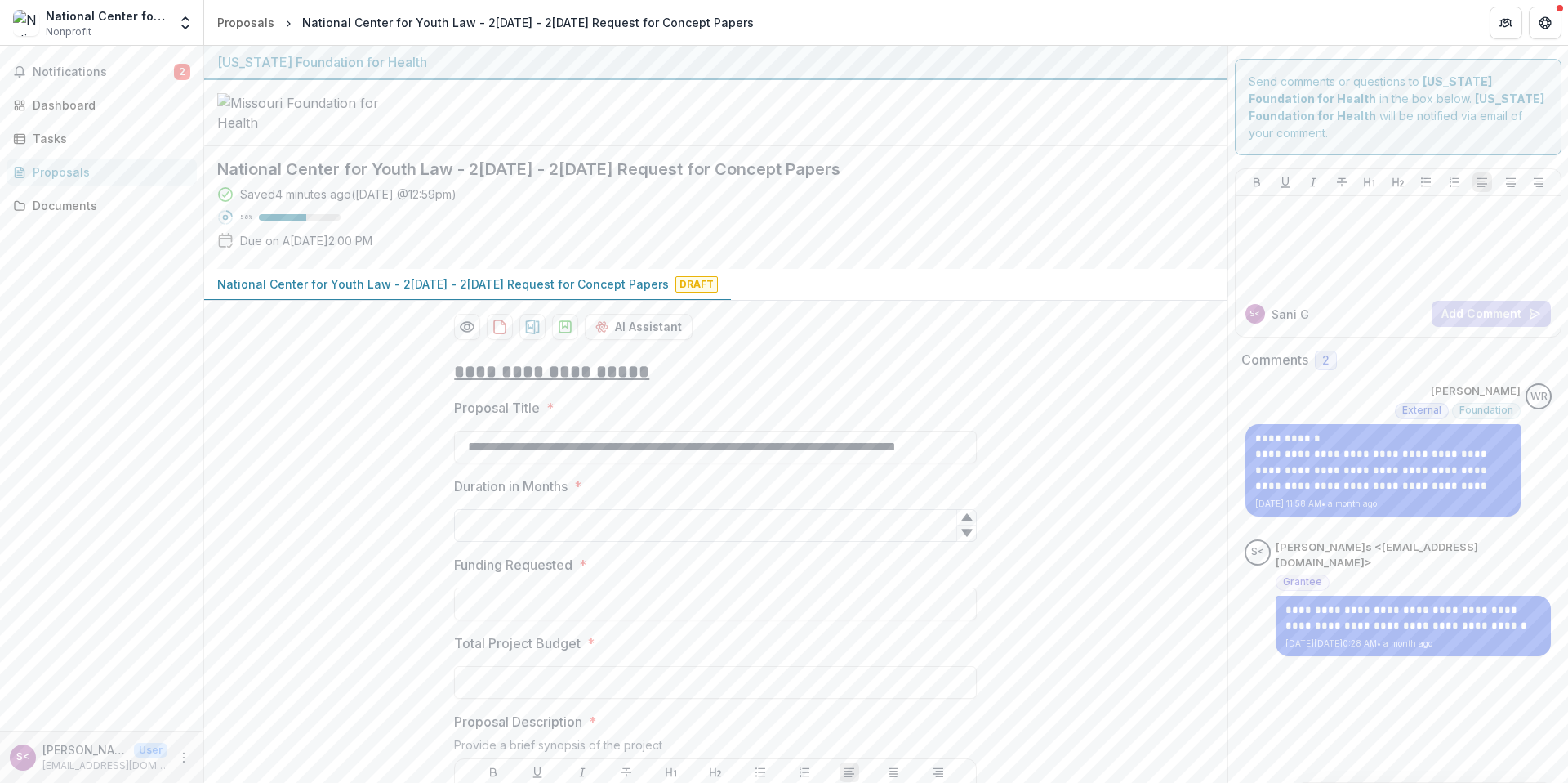
click at [592, 541] on input "Duration in Months *" at bounding box center [715, 525] width 523 height 33
type input "**"
click at [590, 620] on input "Funding Requested *" at bounding box center [715, 603] width 523 height 33
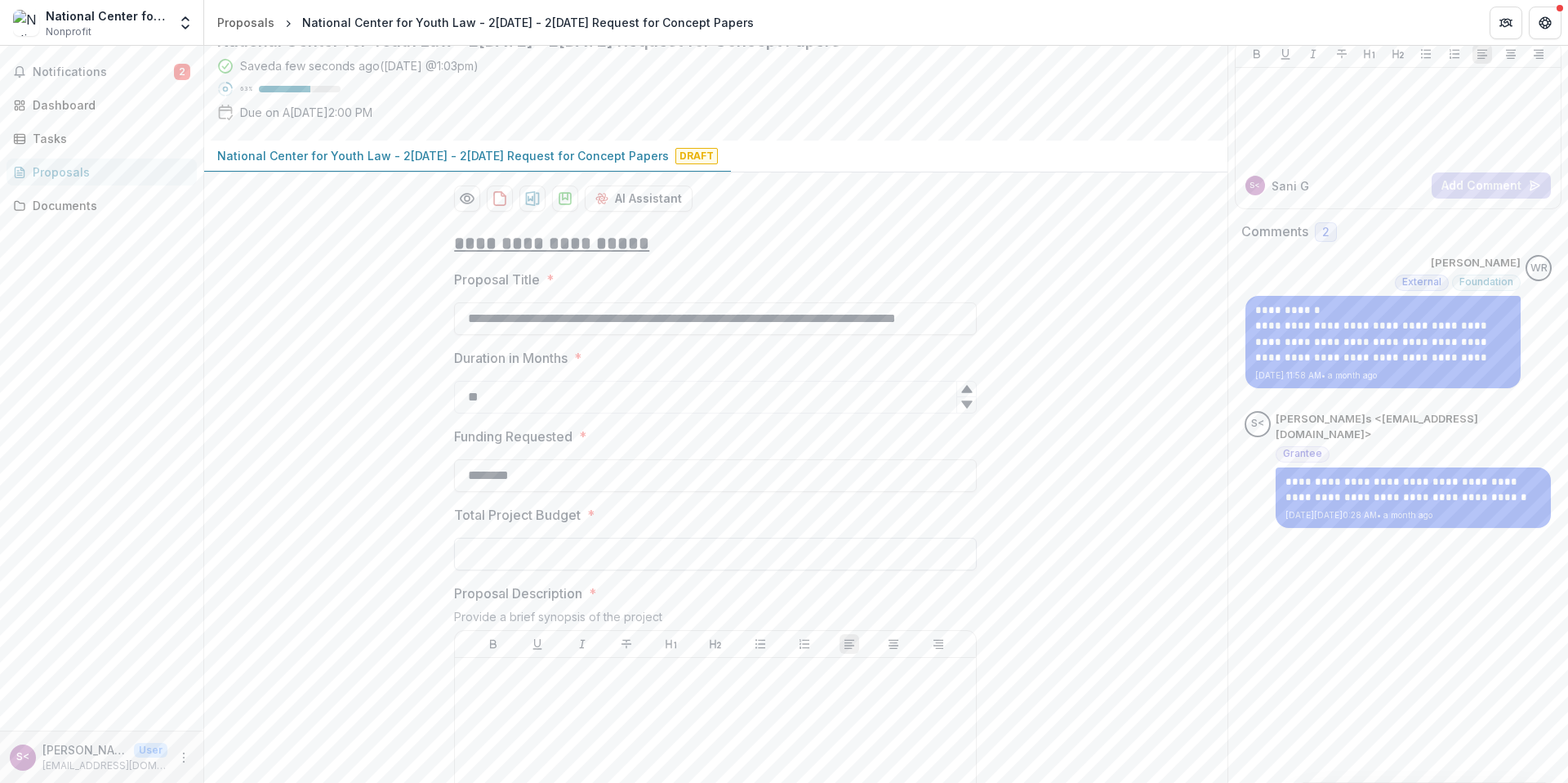
scroll to position [179, 0]
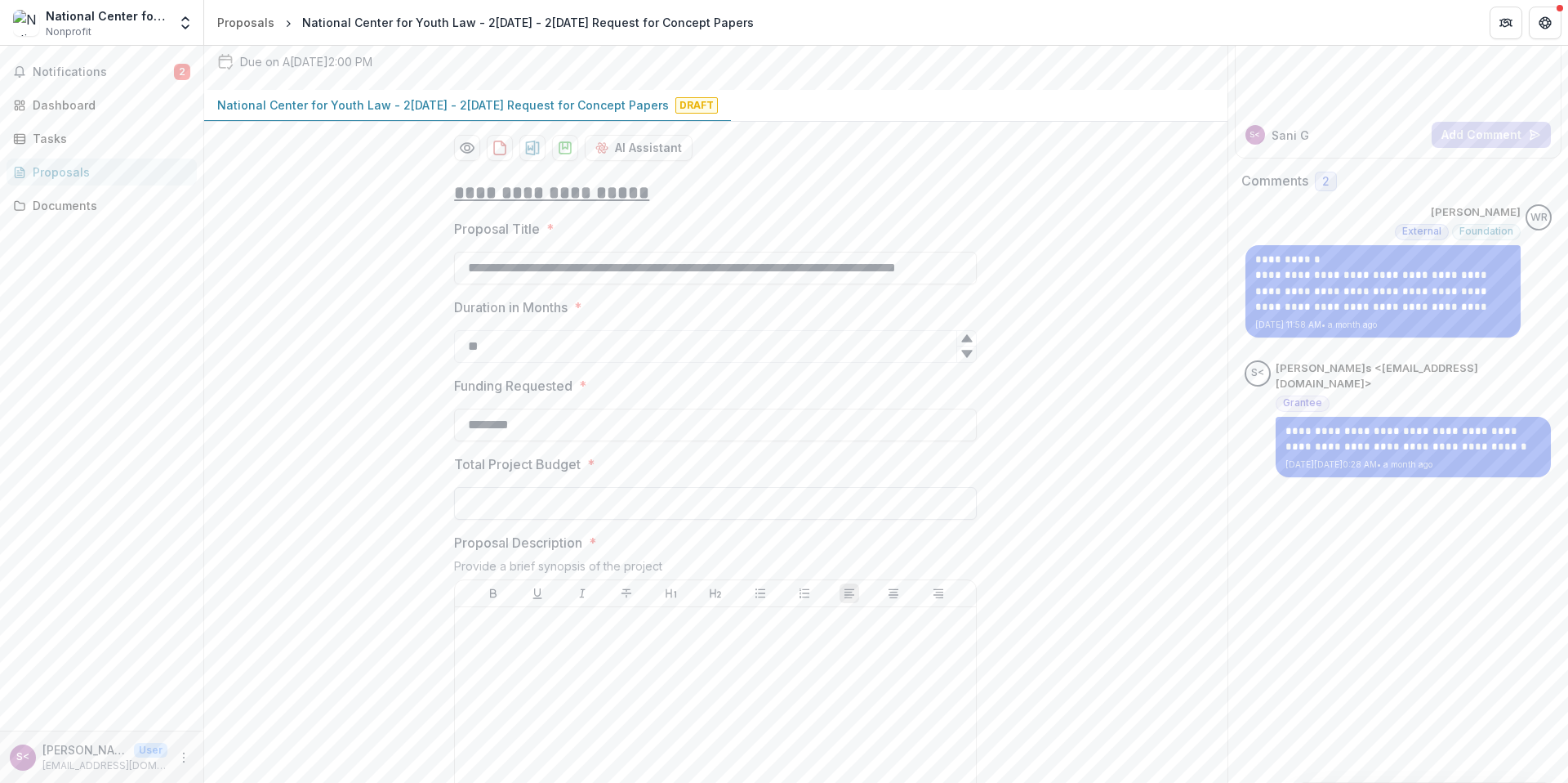
type input "********"
click at [516, 519] on input "Total Project Budget *" at bounding box center [715, 503] width 523 height 33
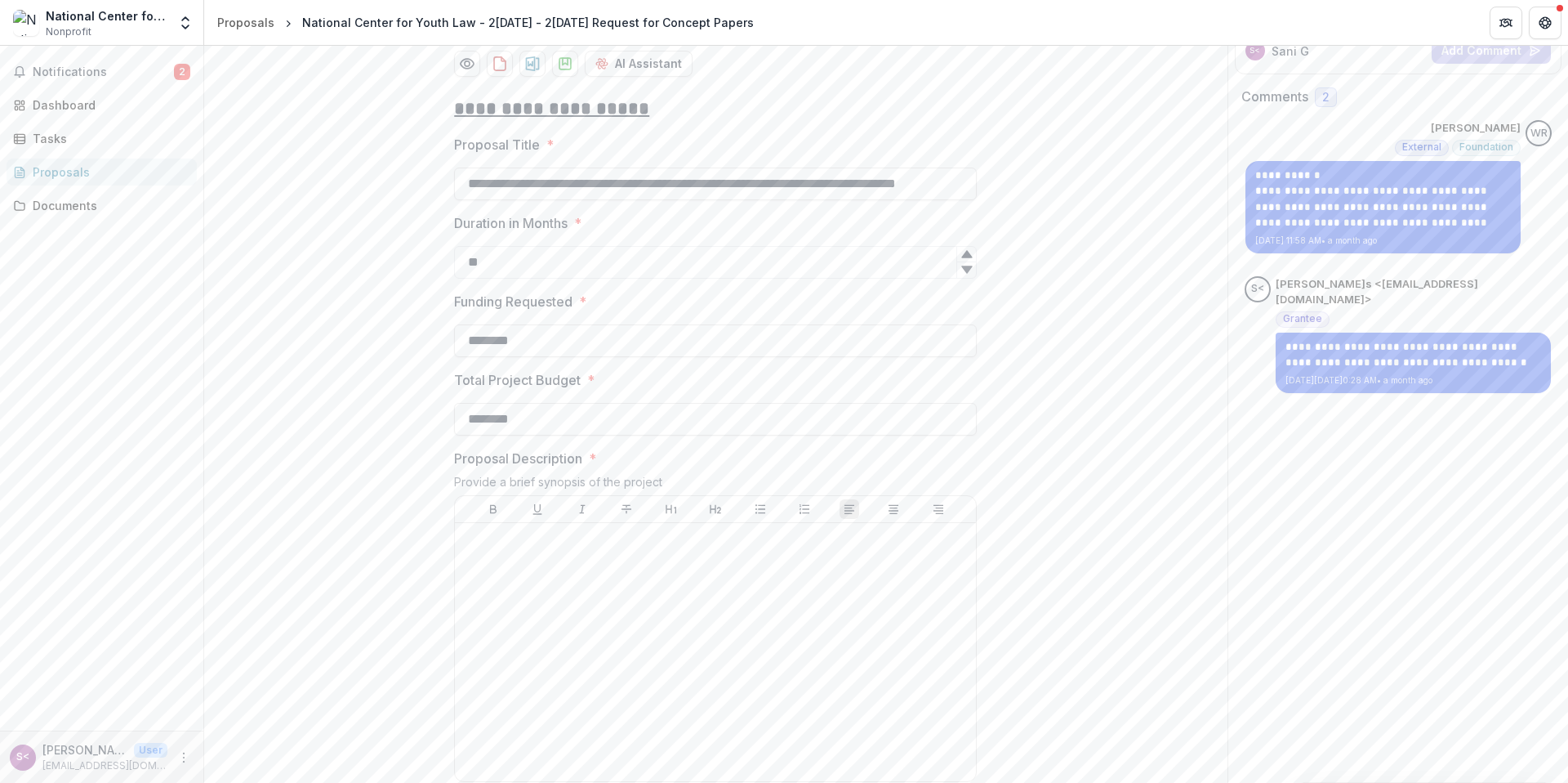
scroll to position [275, 0]
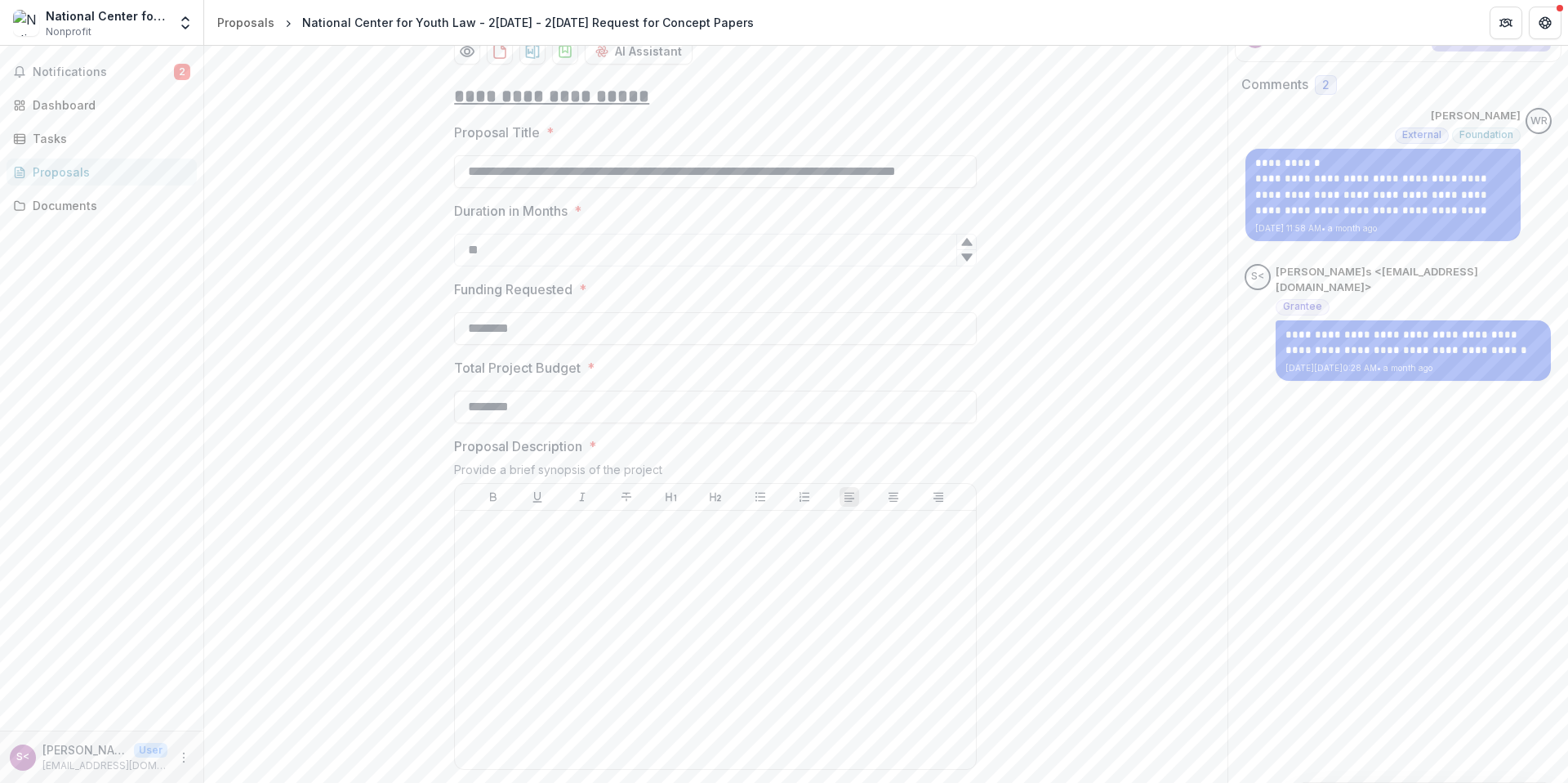
type input "********"
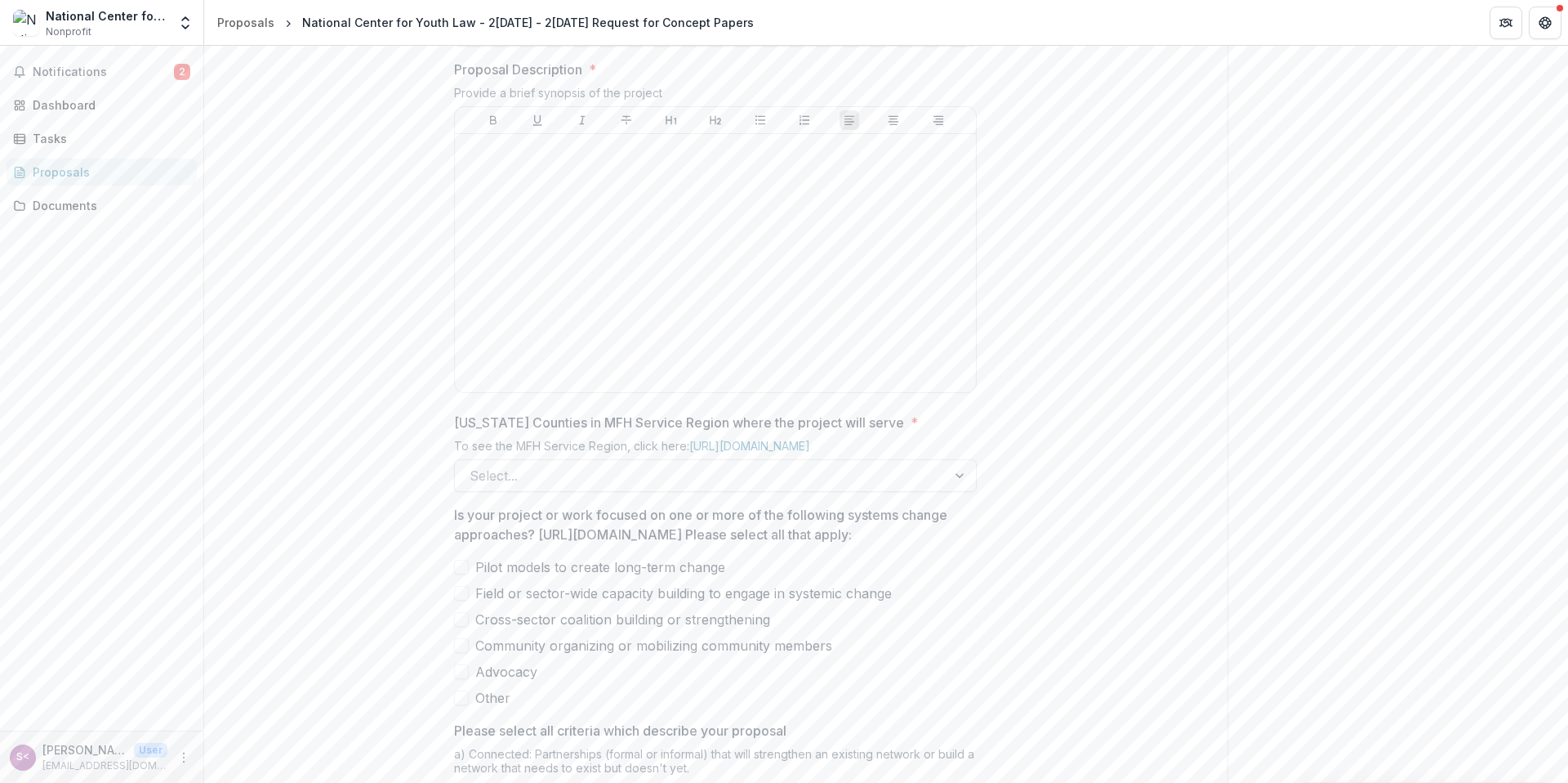
scroll to position [639, 0]
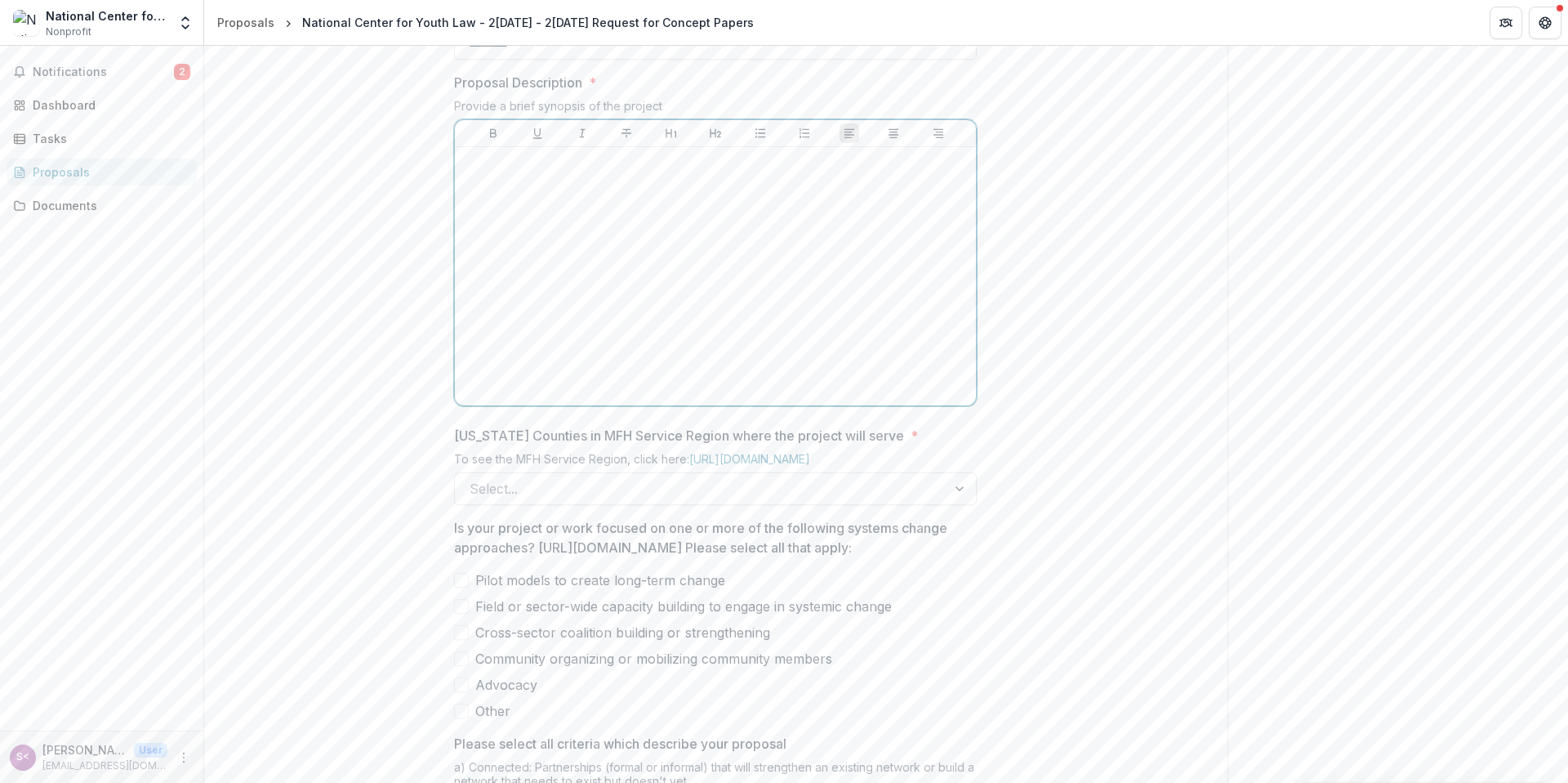
click at [604, 331] on div at bounding box center [716, 275] width 508 height 245
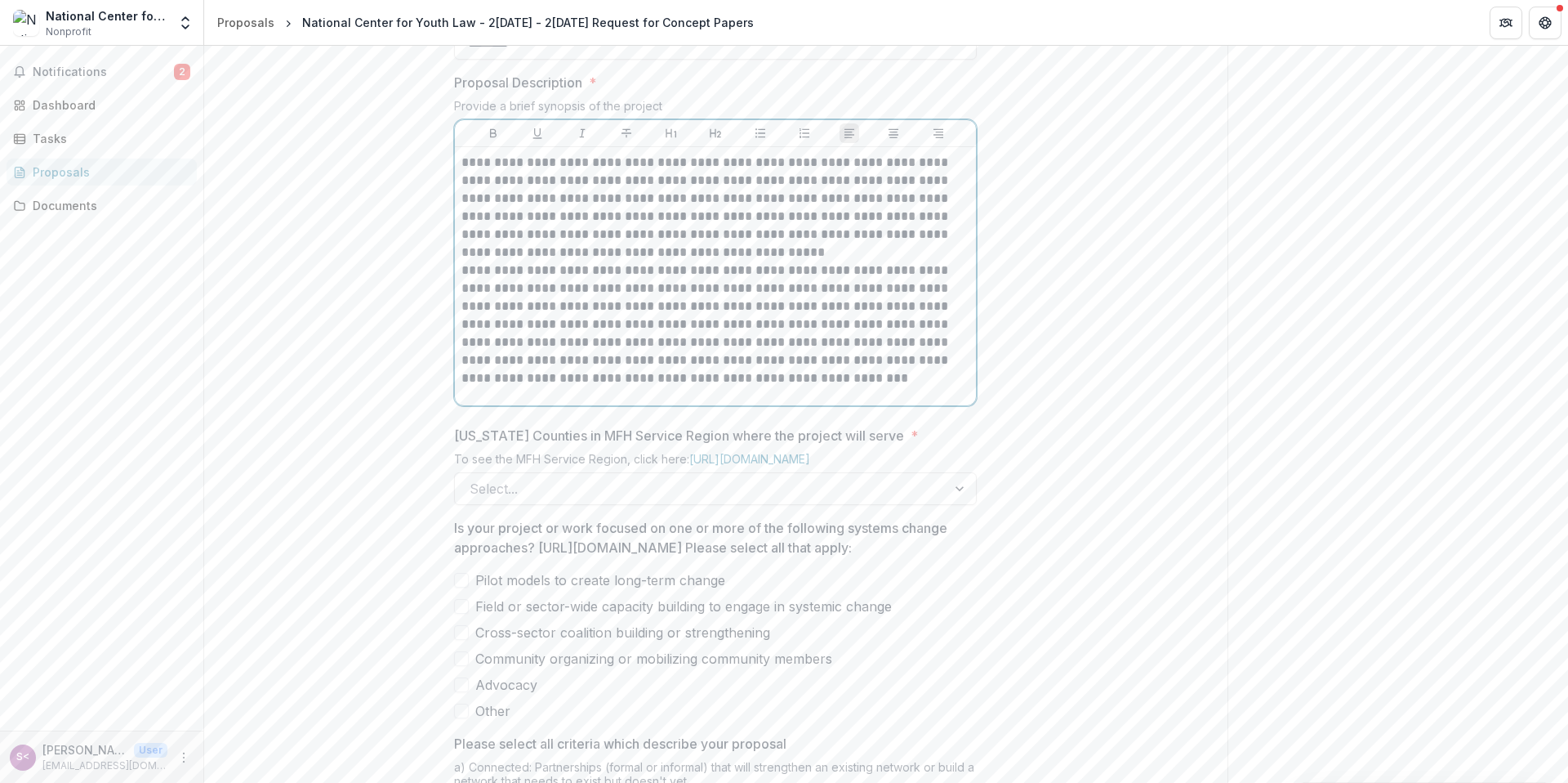
click at [463, 262] on p "**********" at bounding box center [716, 207] width 508 height 108
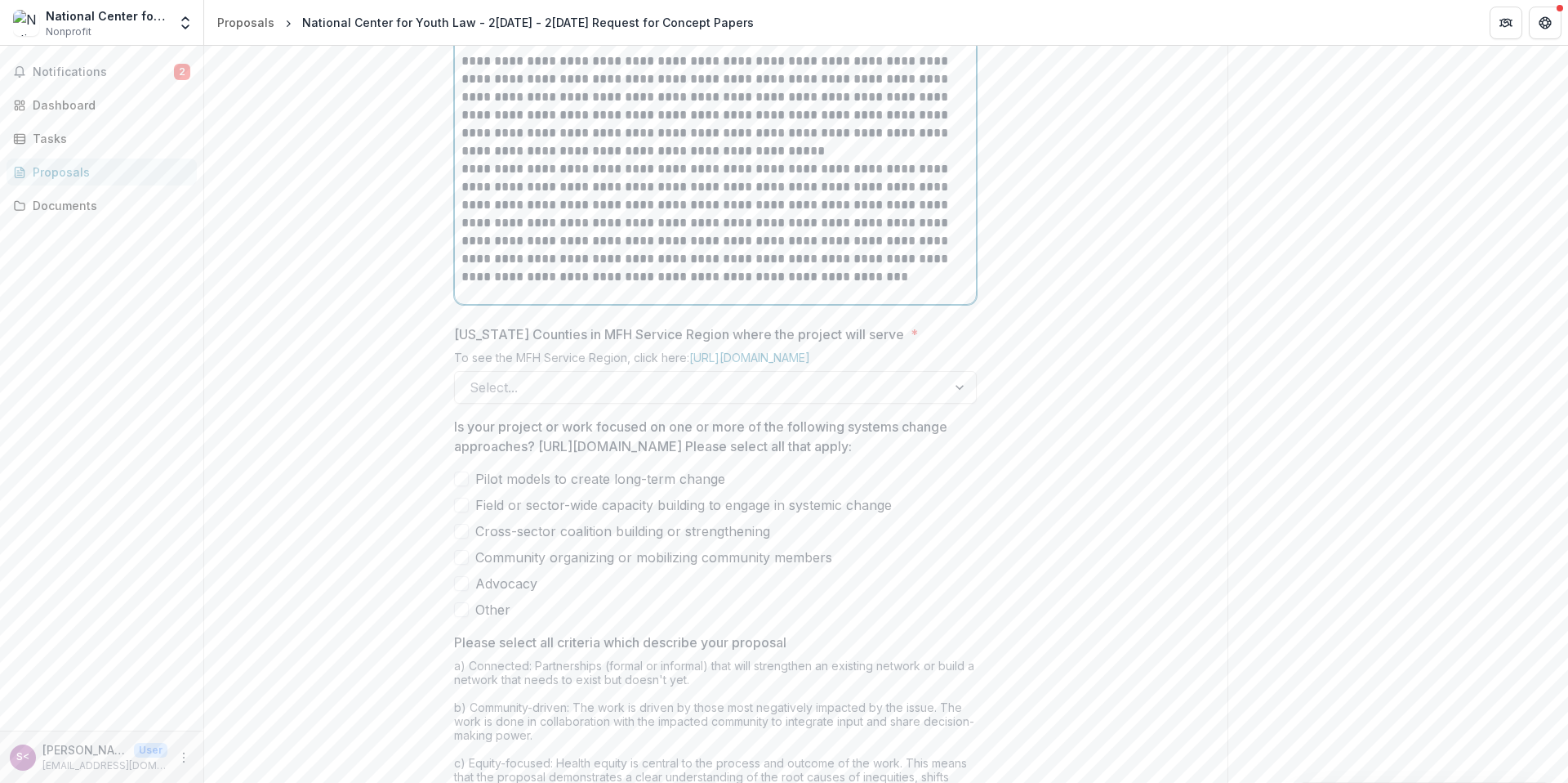
scroll to position [800, 0]
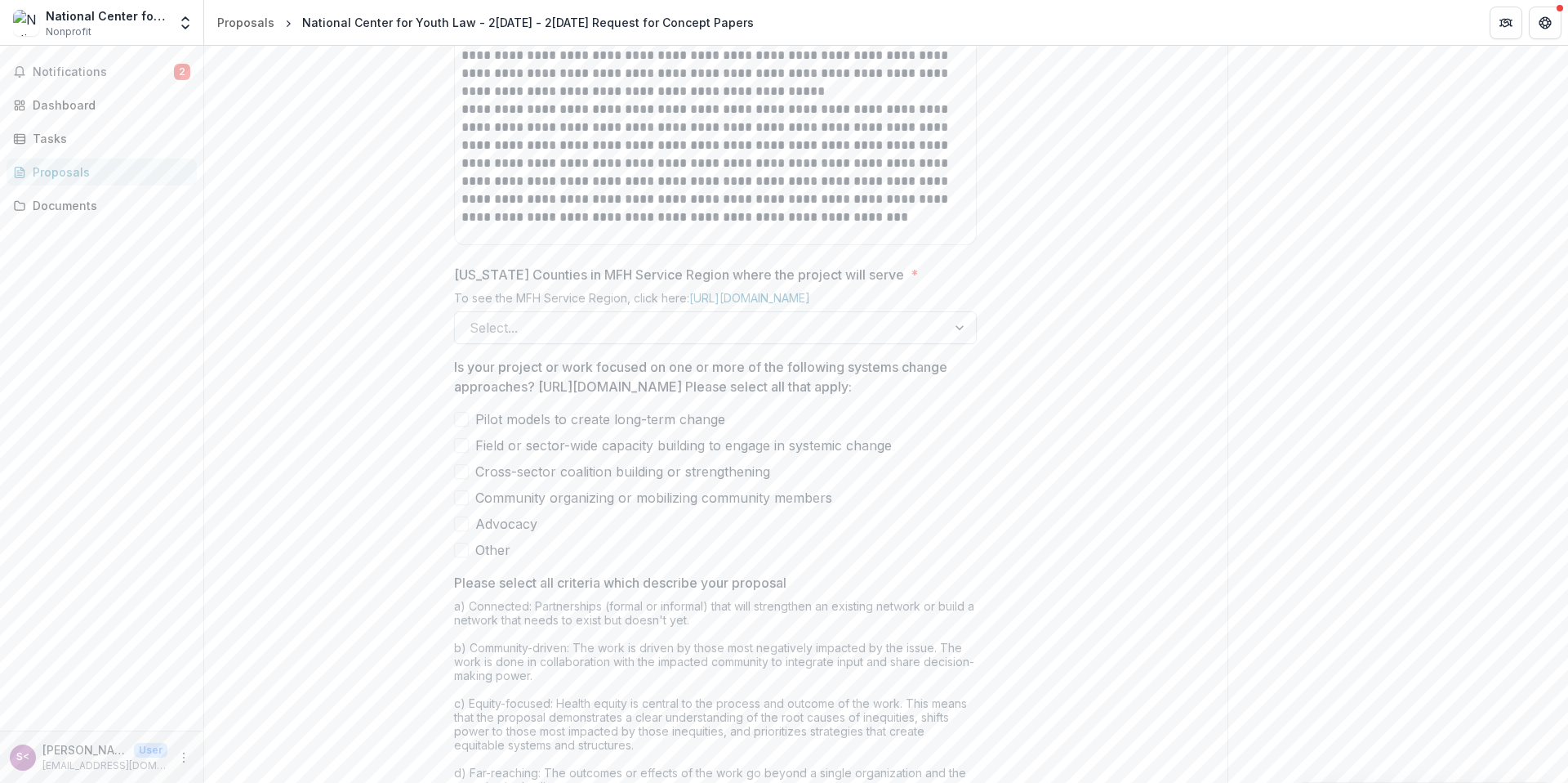
click at [522, 339] on div at bounding box center [701, 327] width 463 height 23
click at [524, 782] on div "All Regions" at bounding box center [784, 792] width 1568 height 19
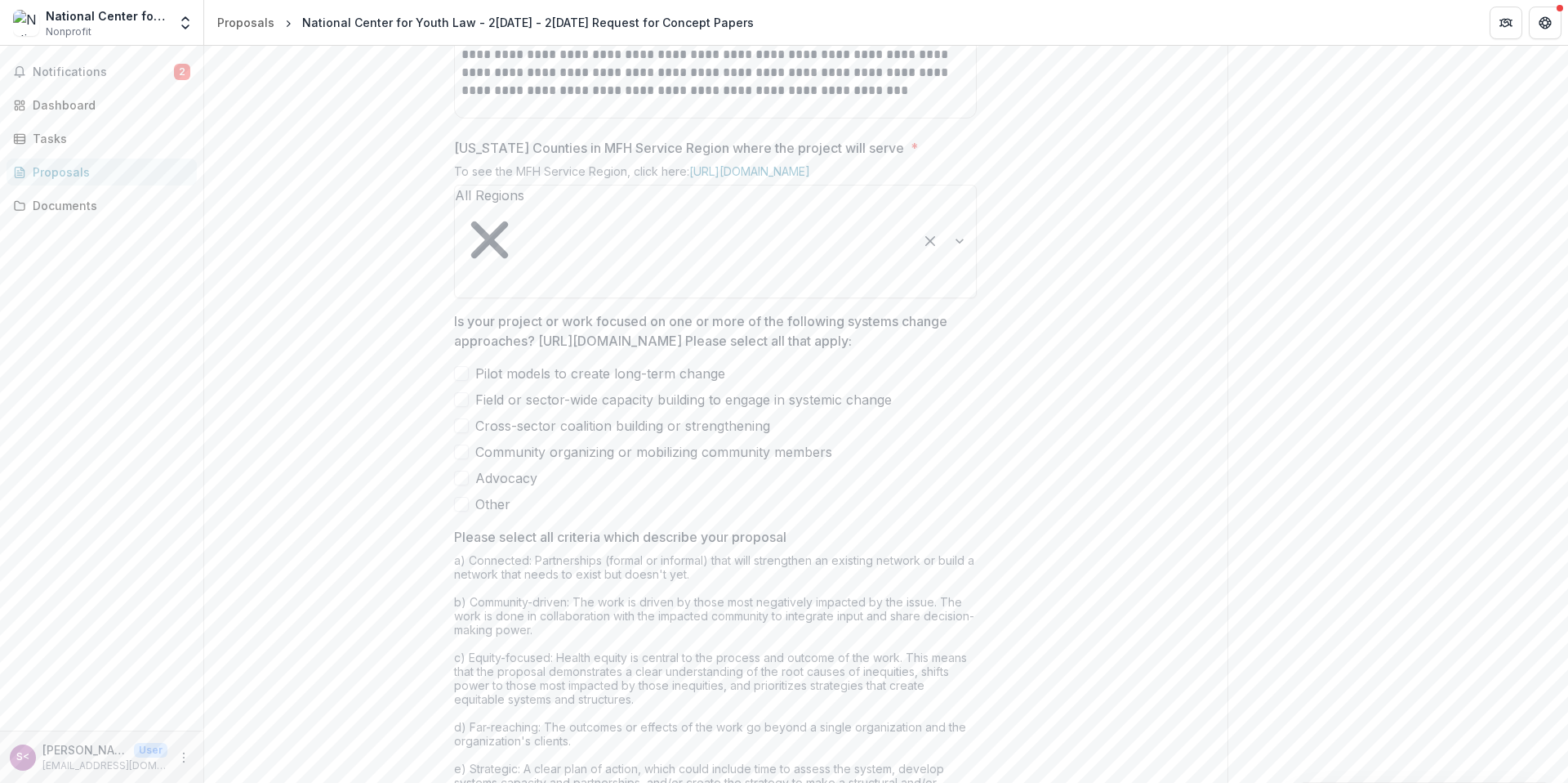
scroll to position [951, 0]
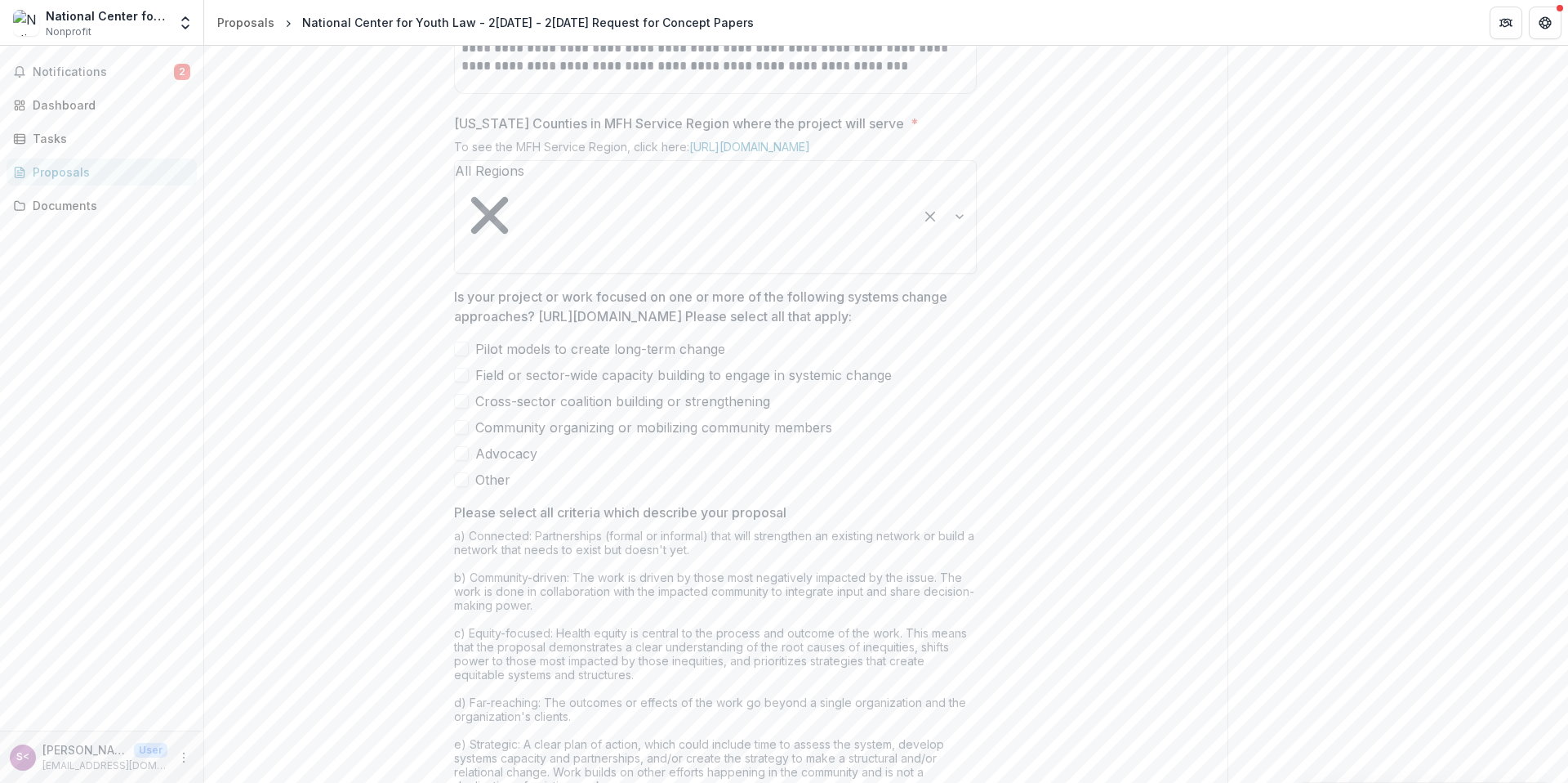
click at [459, 408] on span at bounding box center [461, 401] width 14 height 14
click at [464, 435] on span at bounding box center [461, 427] width 14 height 14
click at [459, 461] on span at bounding box center [461, 453] width 14 height 14
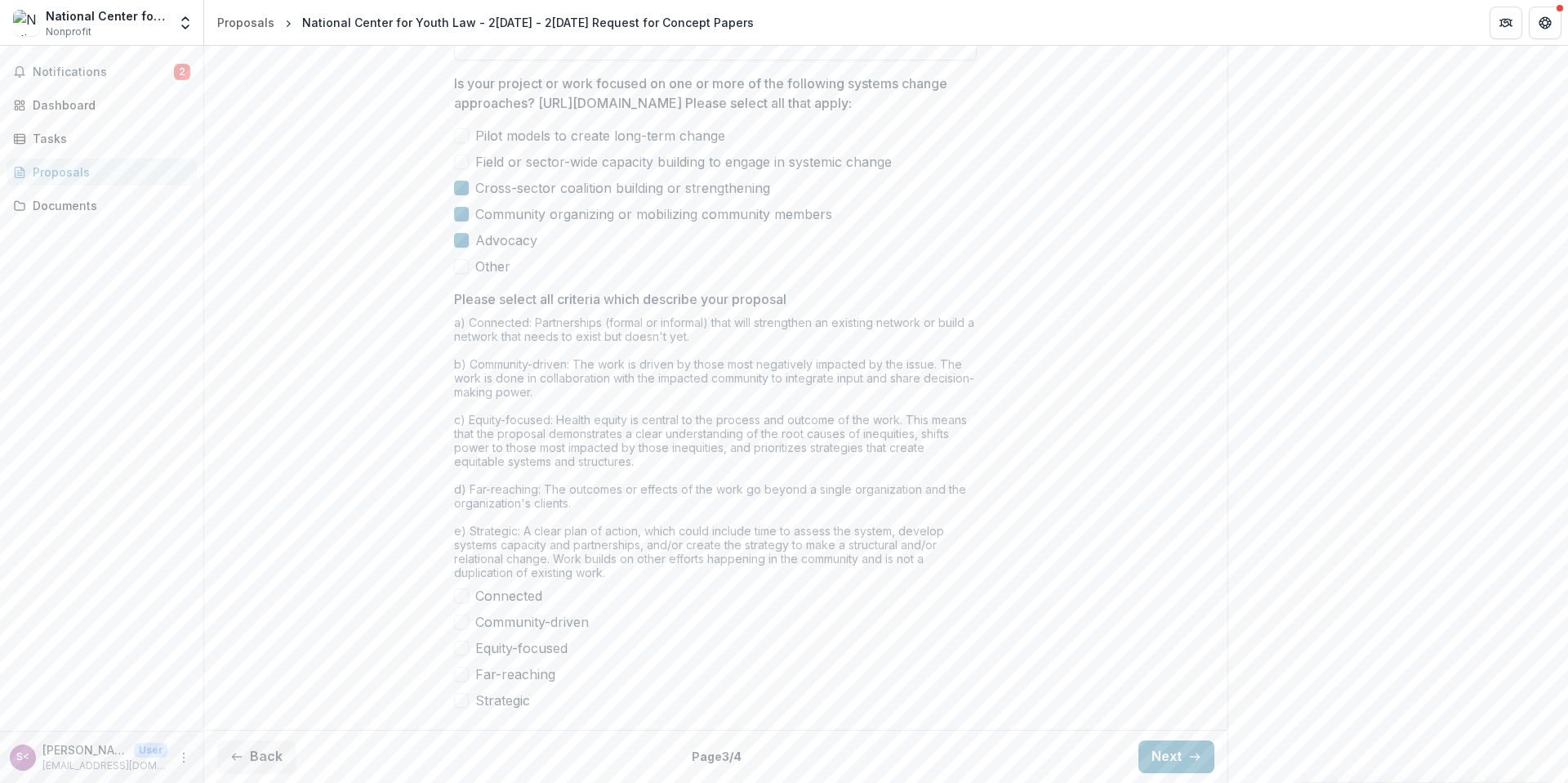
scroll to position [1227, 0]
click at [527, 592] on span "Connected" at bounding box center [508, 595] width 67 height 19
click at [511, 652] on span "Equity-focused" at bounding box center [521, 647] width 92 height 19
click at [1156, 743] on button "Next" at bounding box center [1177, 757] width 76 height 33
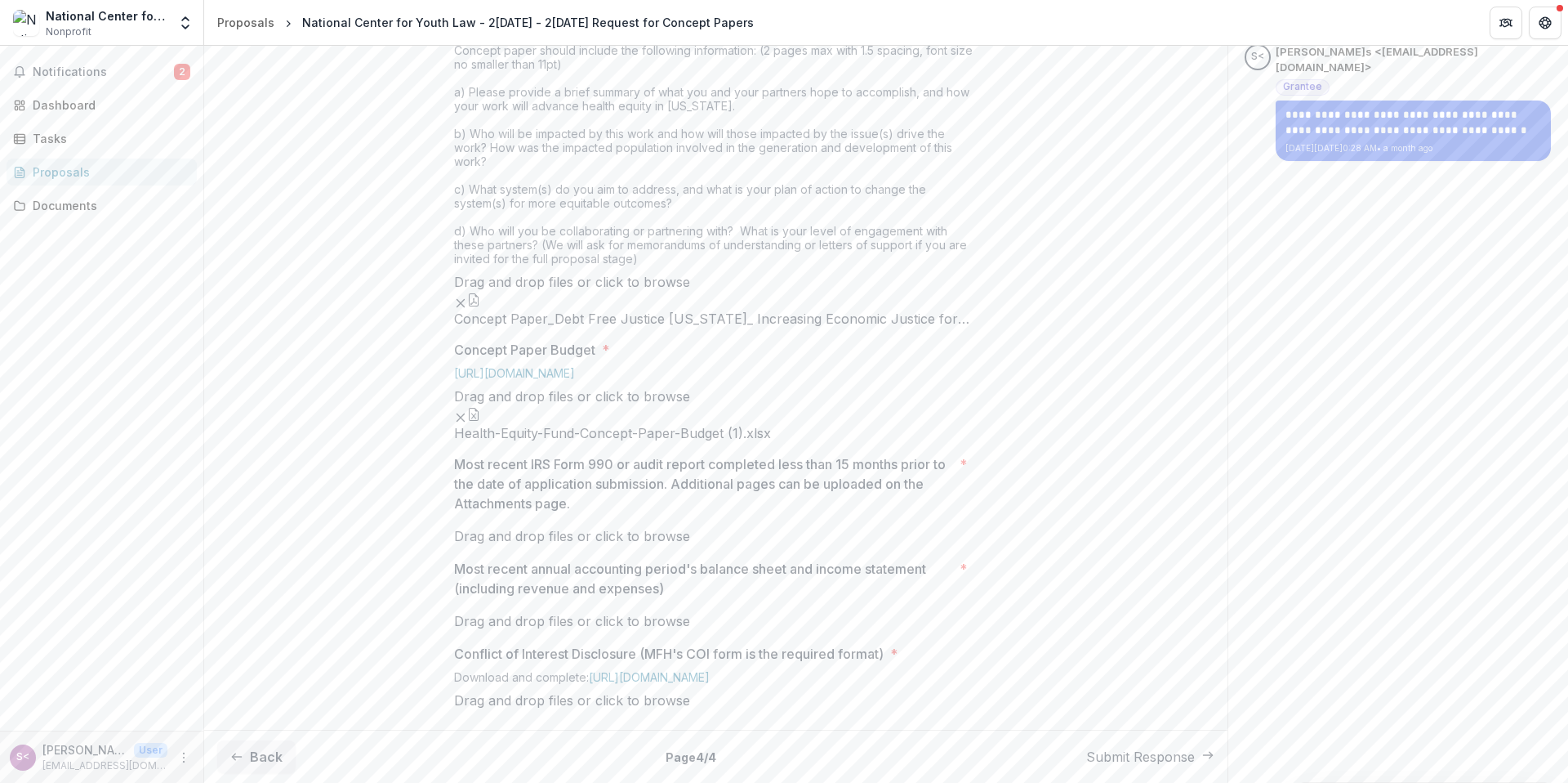
scroll to position [977, 0]
click at [480, 421] on icon "button" at bounding box center [474, 414] width 13 height 13
click at [13, 782] on button "Close" at bounding box center [6, 792] width 13 height 19
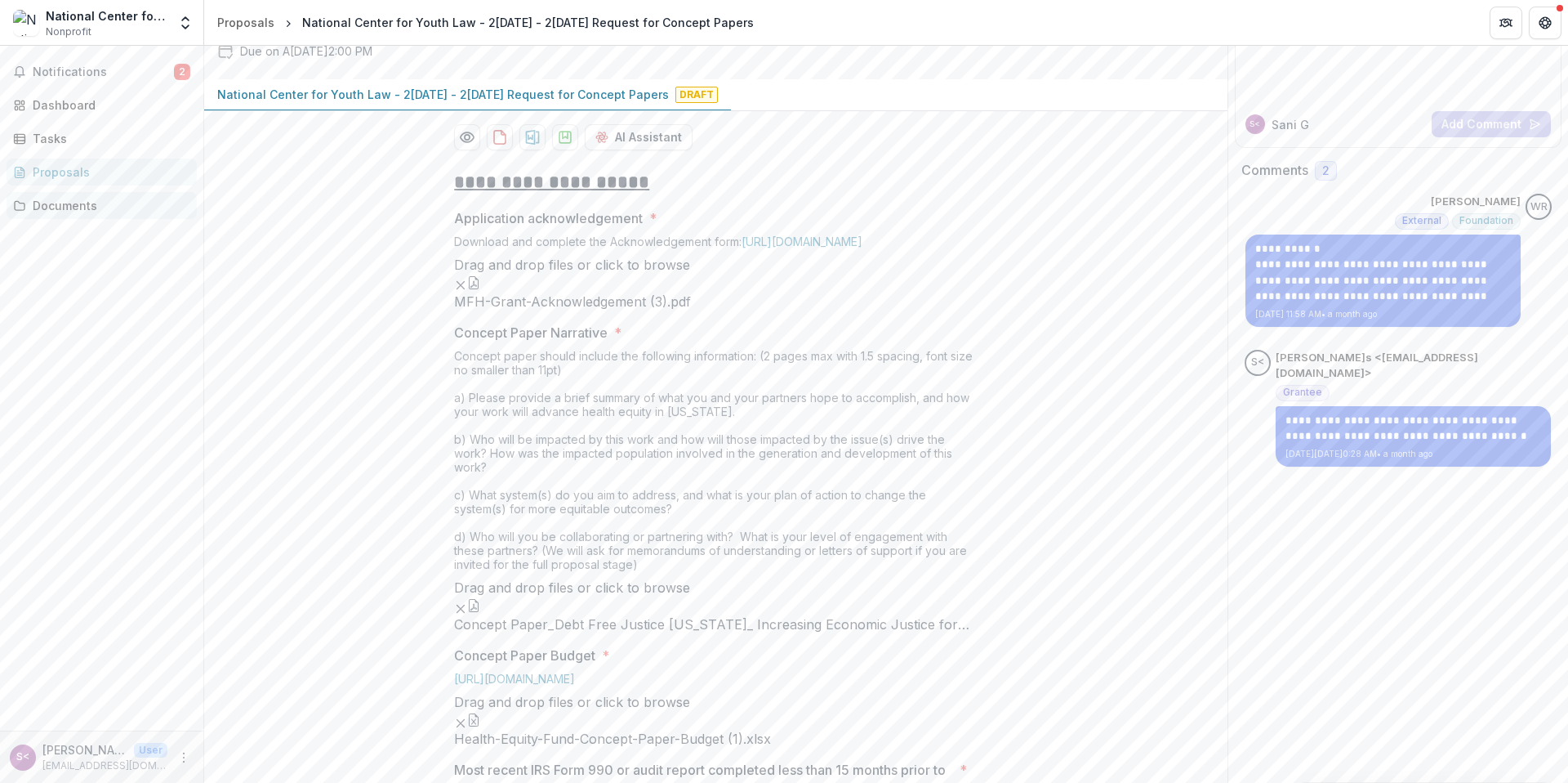
scroll to position [0, 0]
